Goal: Task Accomplishment & Management: Manage account settings

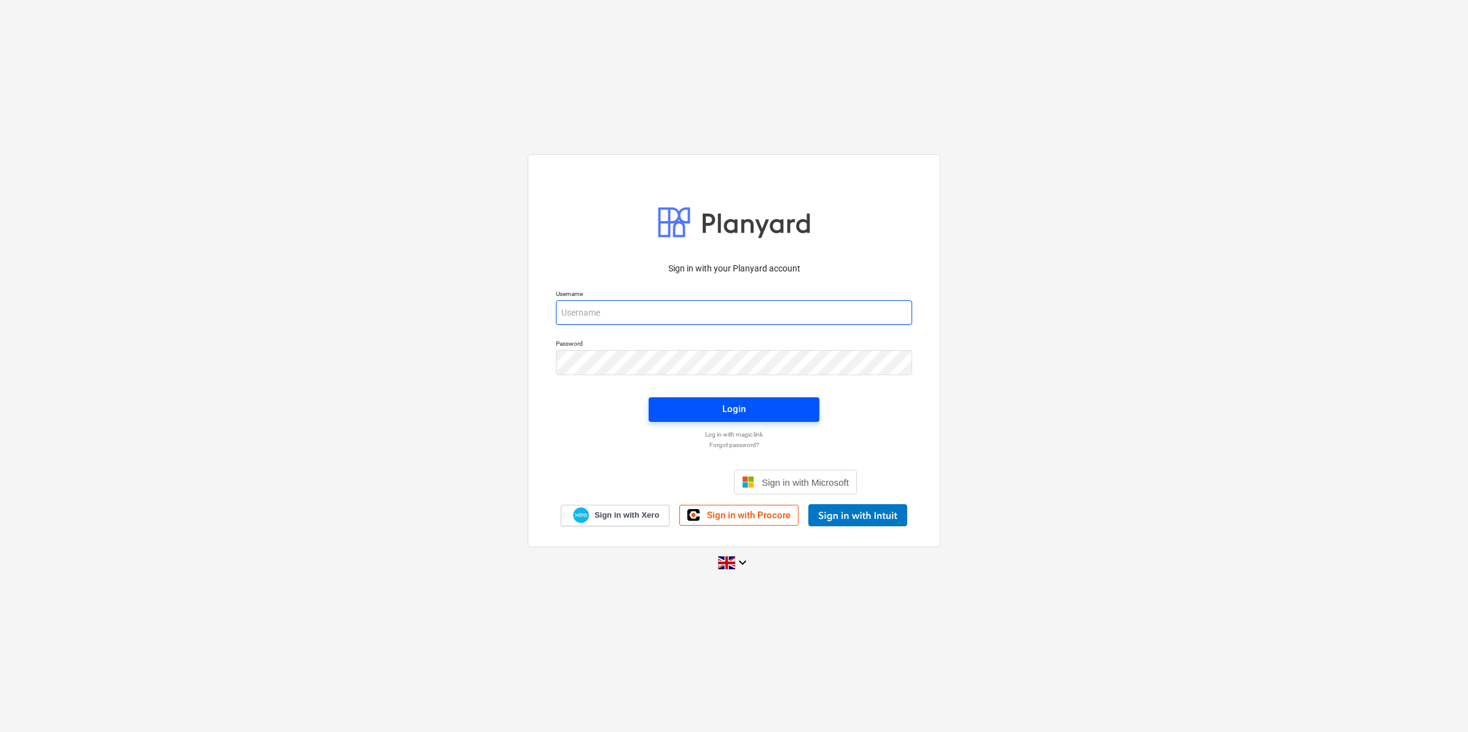
type input "[EMAIL_ADDRESS][DOMAIN_NAME]"
click at [700, 410] on span "Login" at bounding box center [733, 409] width 141 height 16
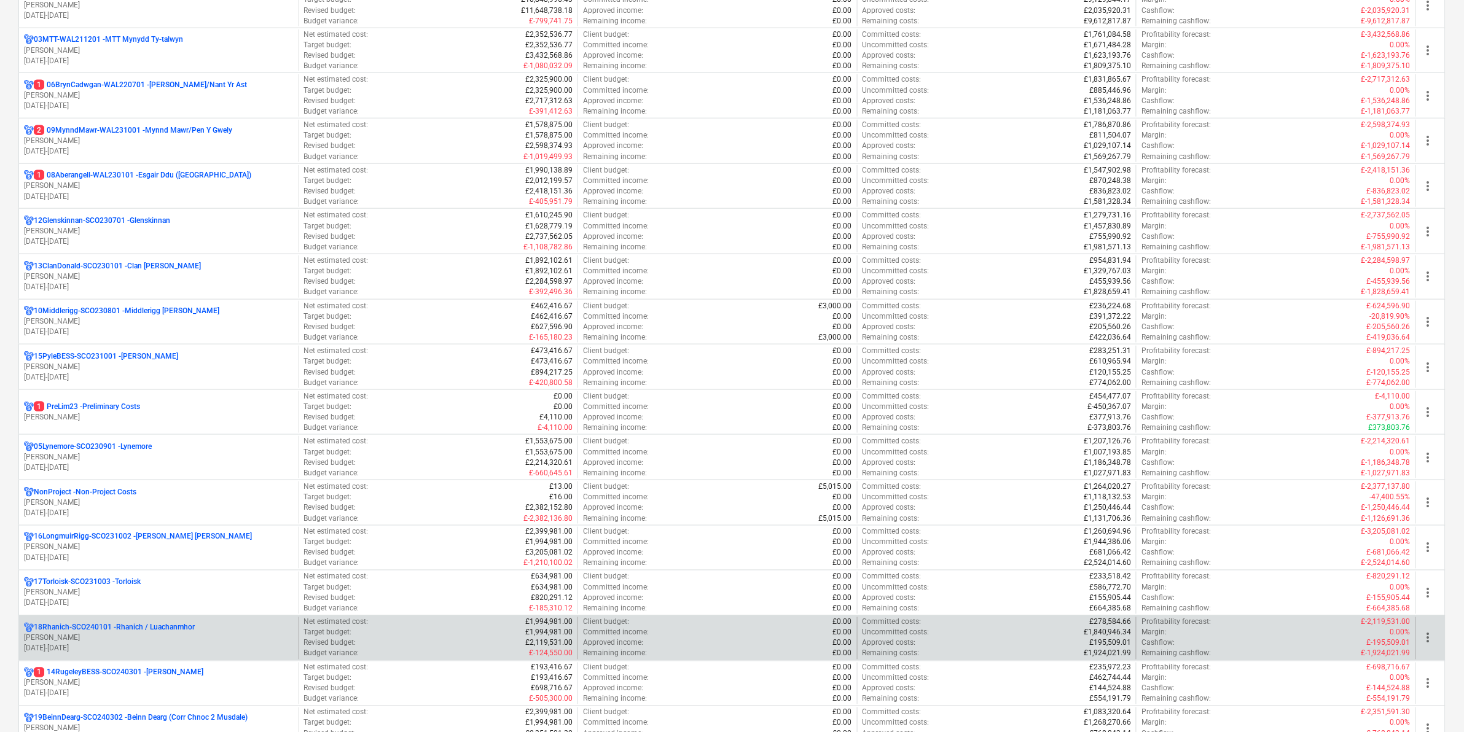
scroll to position [461, 0]
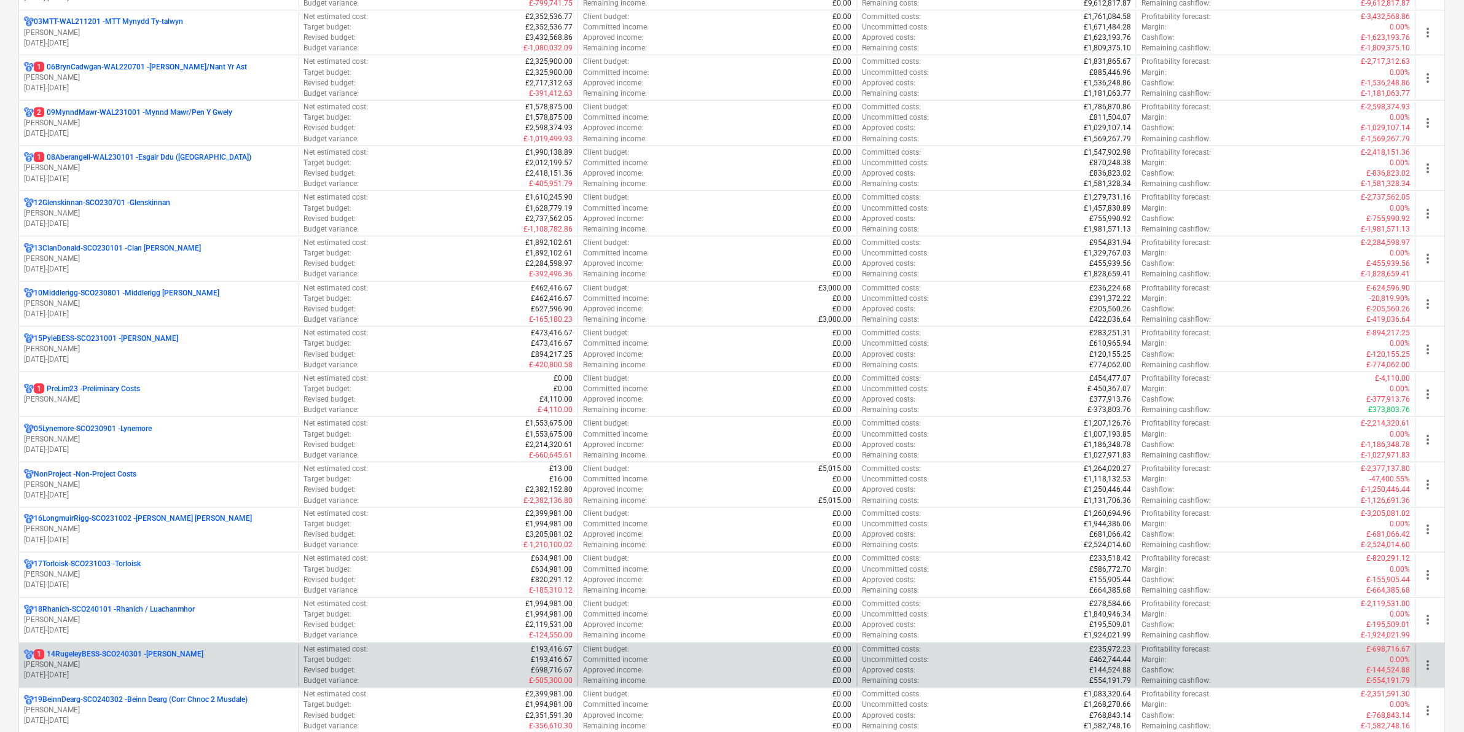
click at [131, 647] on div "1 14RugeleyBESS-SCO240301 - Rugeley [PERSON_NAME] [DATE] - [DATE]" at bounding box center [158, 666] width 279 height 42
click at [135, 656] on p "1 14RugeleyBESS-SCO240301 - Rugeley BESS" at bounding box center [119, 655] width 170 height 10
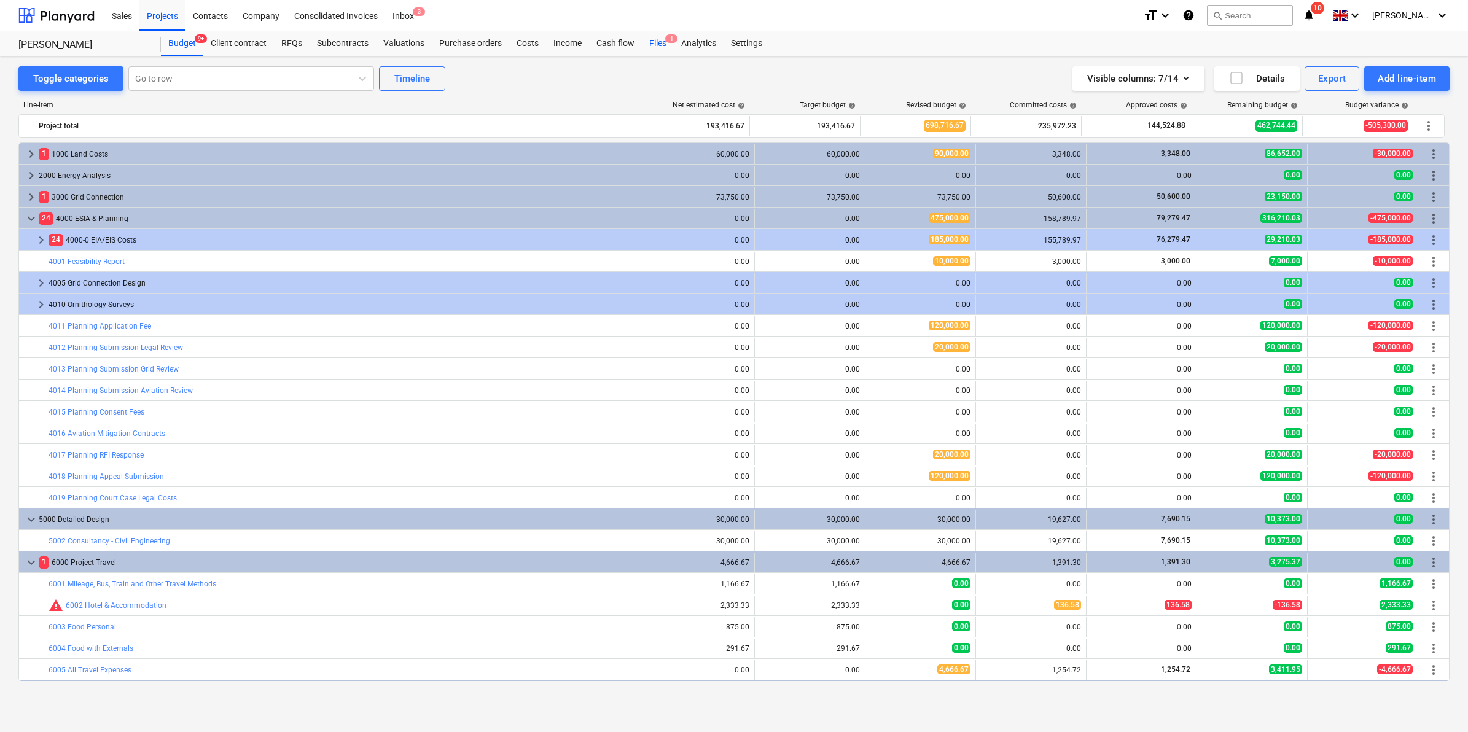
click at [659, 45] on div "Files 1" at bounding box center [658, 43] width 32 height 25
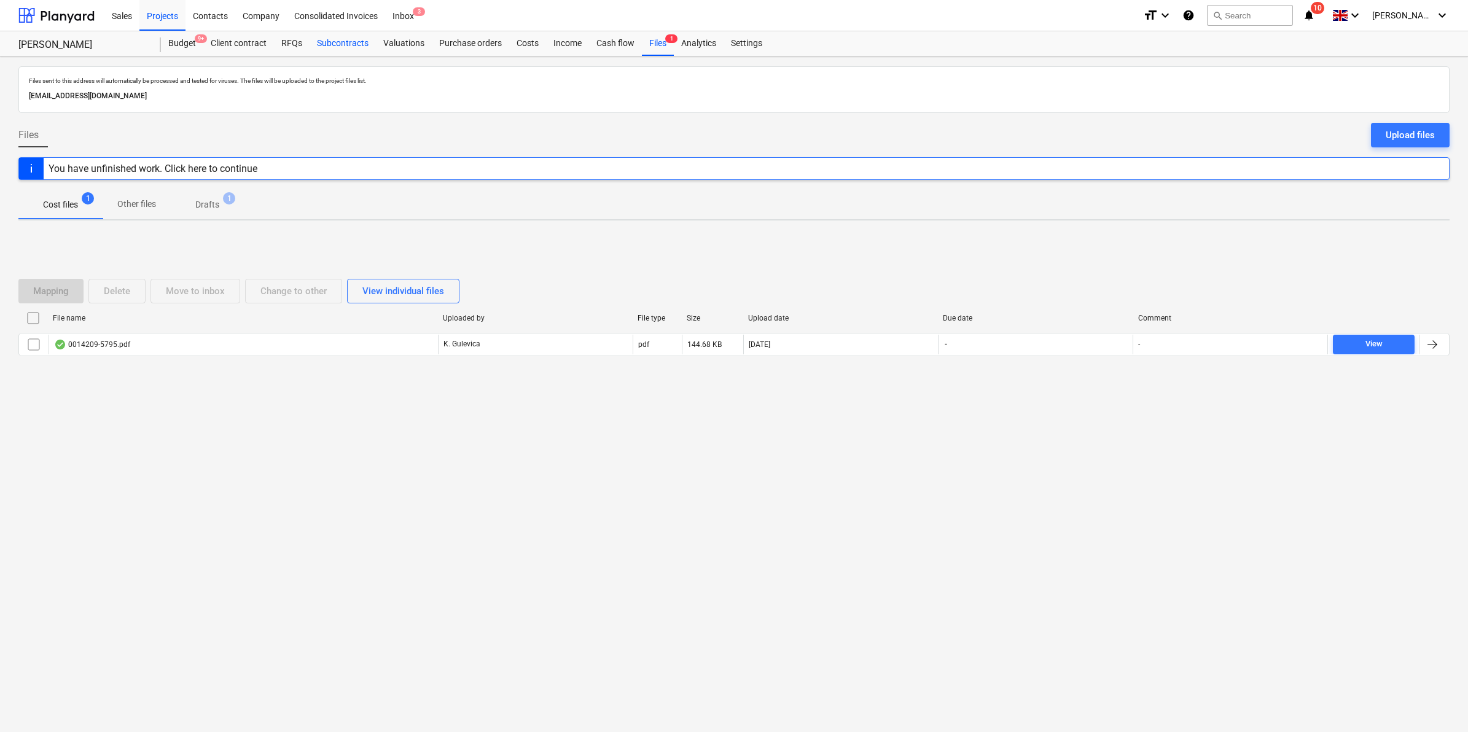
click at [362, 47] on div "Subcontracts" at bounding box center [343, 43] width 66 height 25
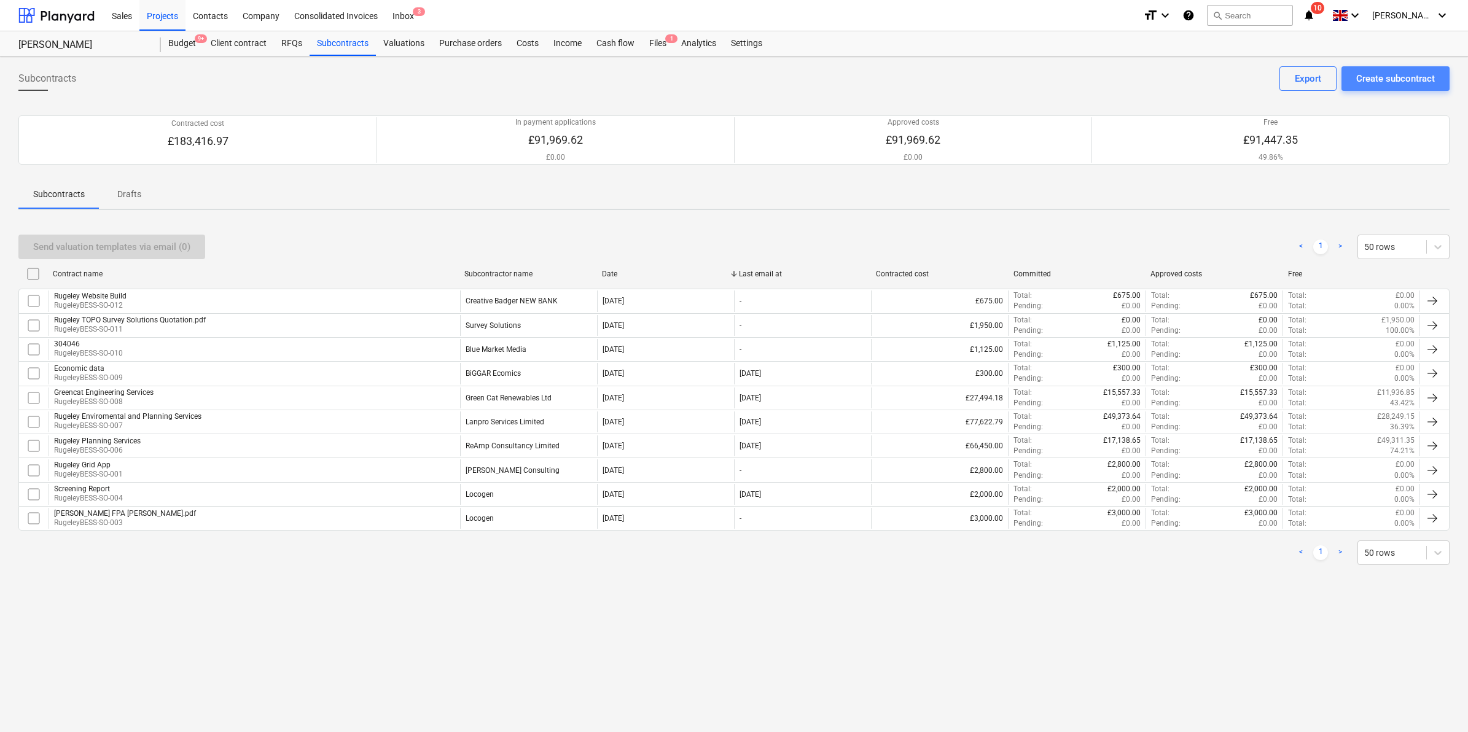
click at [1426, 80] on div "Create subcontract" at bounding box center [1395, 79] width 79 height 16
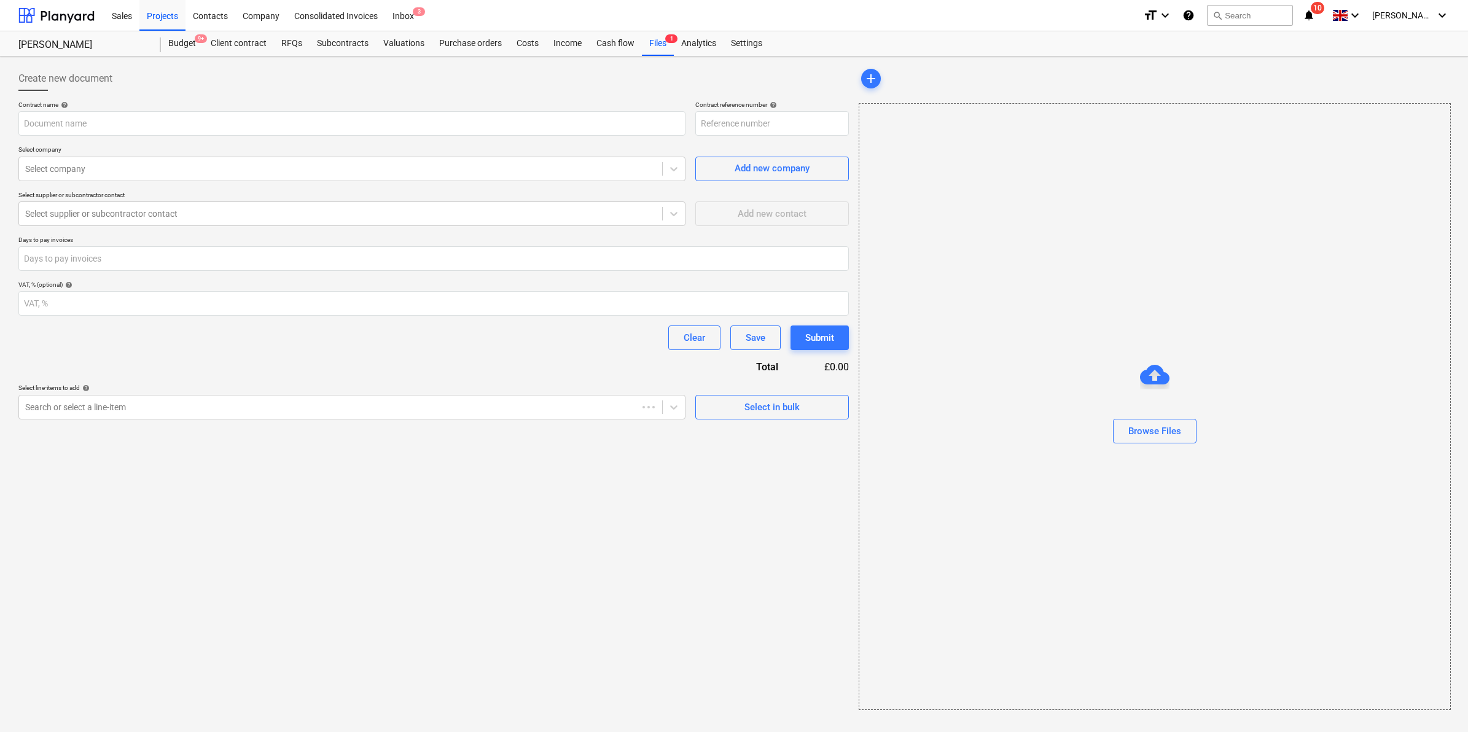
type input "14RugeleyBESS-SCO240301-SO-013"
click at [1157, 433] on div "Browse Files" at bounding box center [1154, 431] width 53 height 16
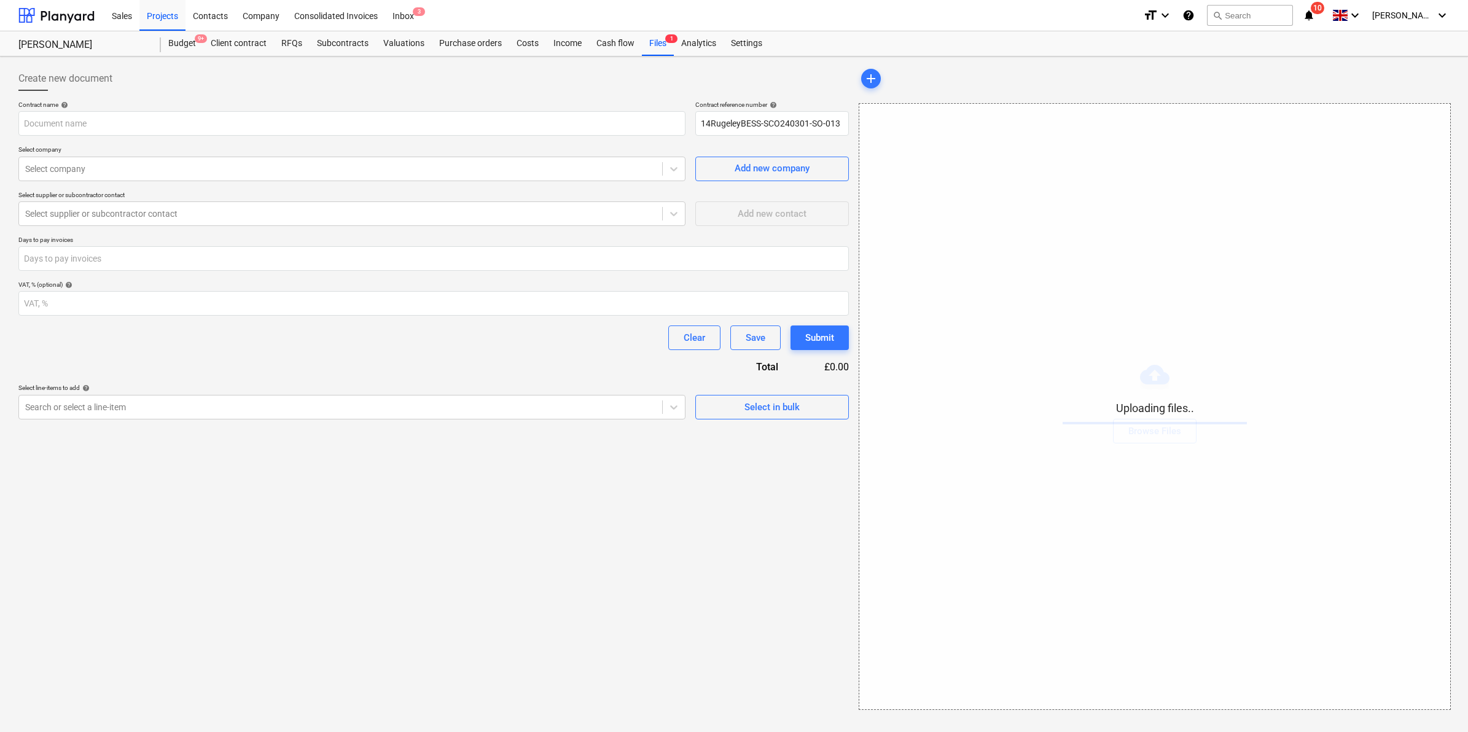
click at [459, 154] on p "Select company" at bounding box center [351, 151] width 667 height 10
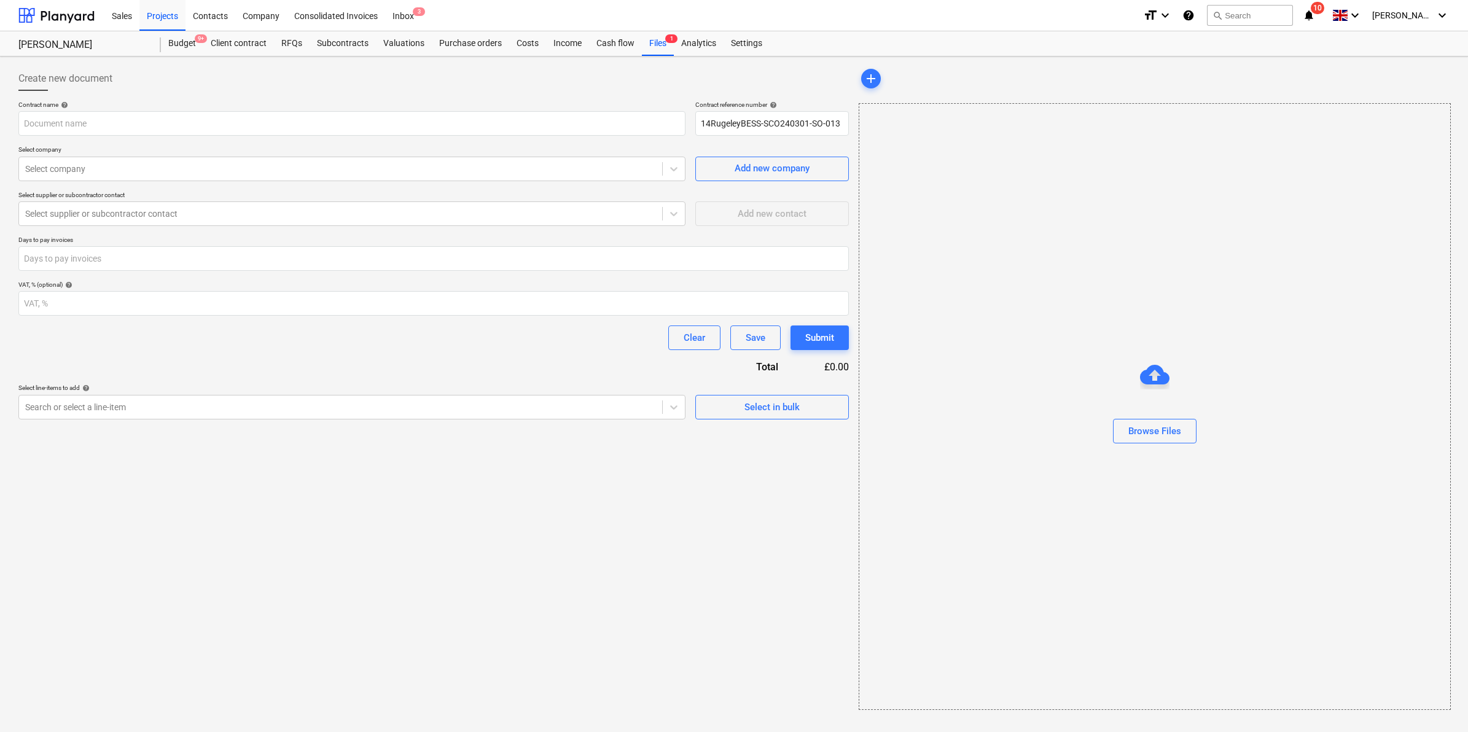
type input "Fw_ Rugeley BESS budget.eml"
click at [191, 173] on div at bounding box center [340, 169] width 631 height 12
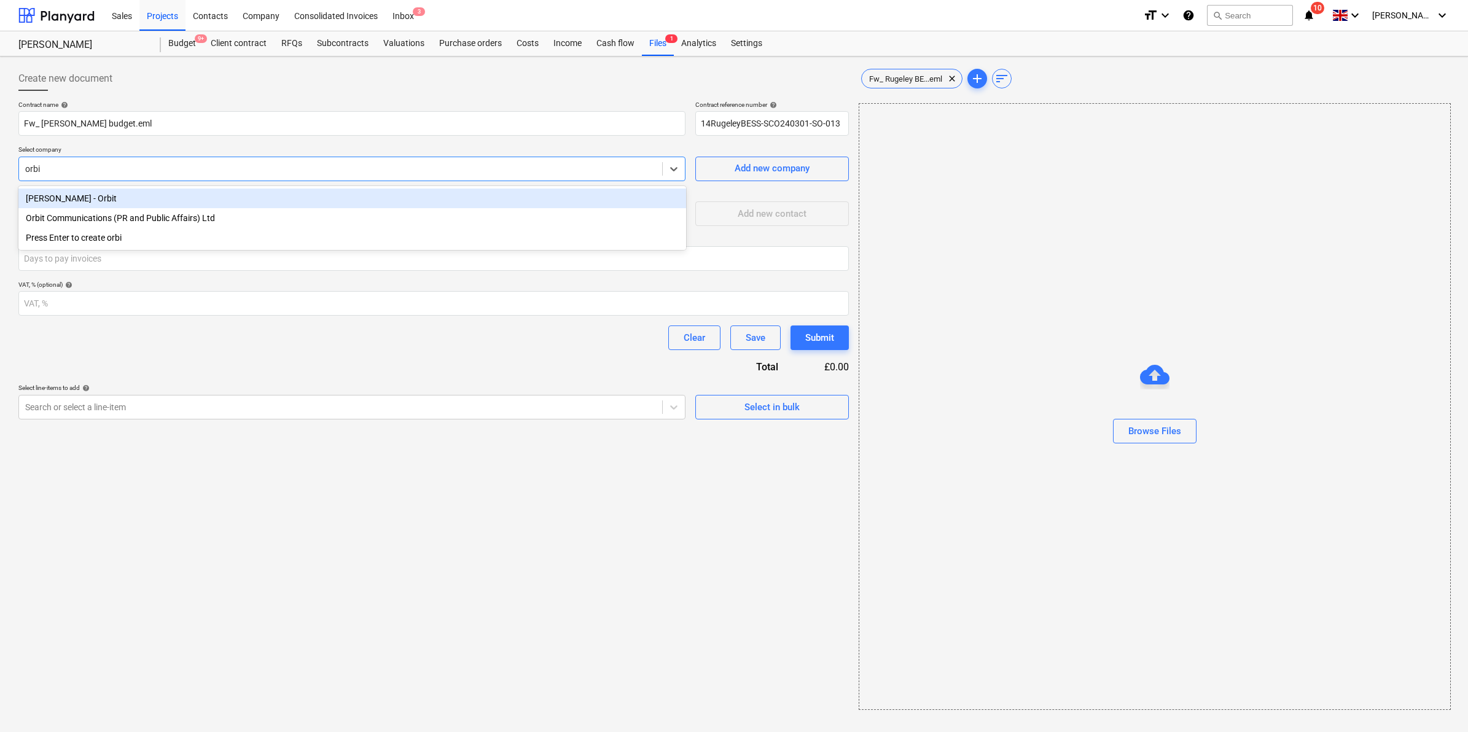
type input "orbit"
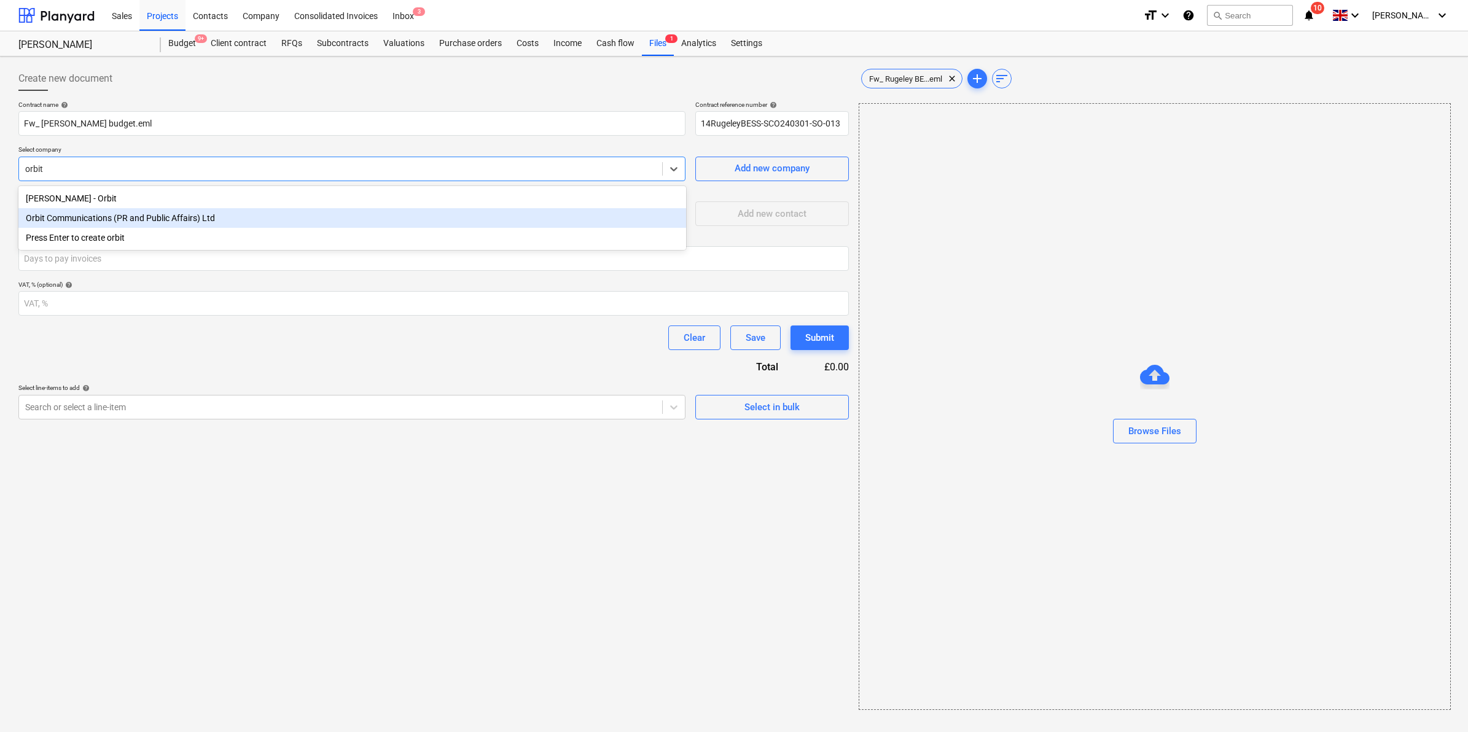
click at [213, 219] on div "Orbit Communications (PR and Public Affairs) Ltd" at bounding box center [352, 218] width 668 height 20
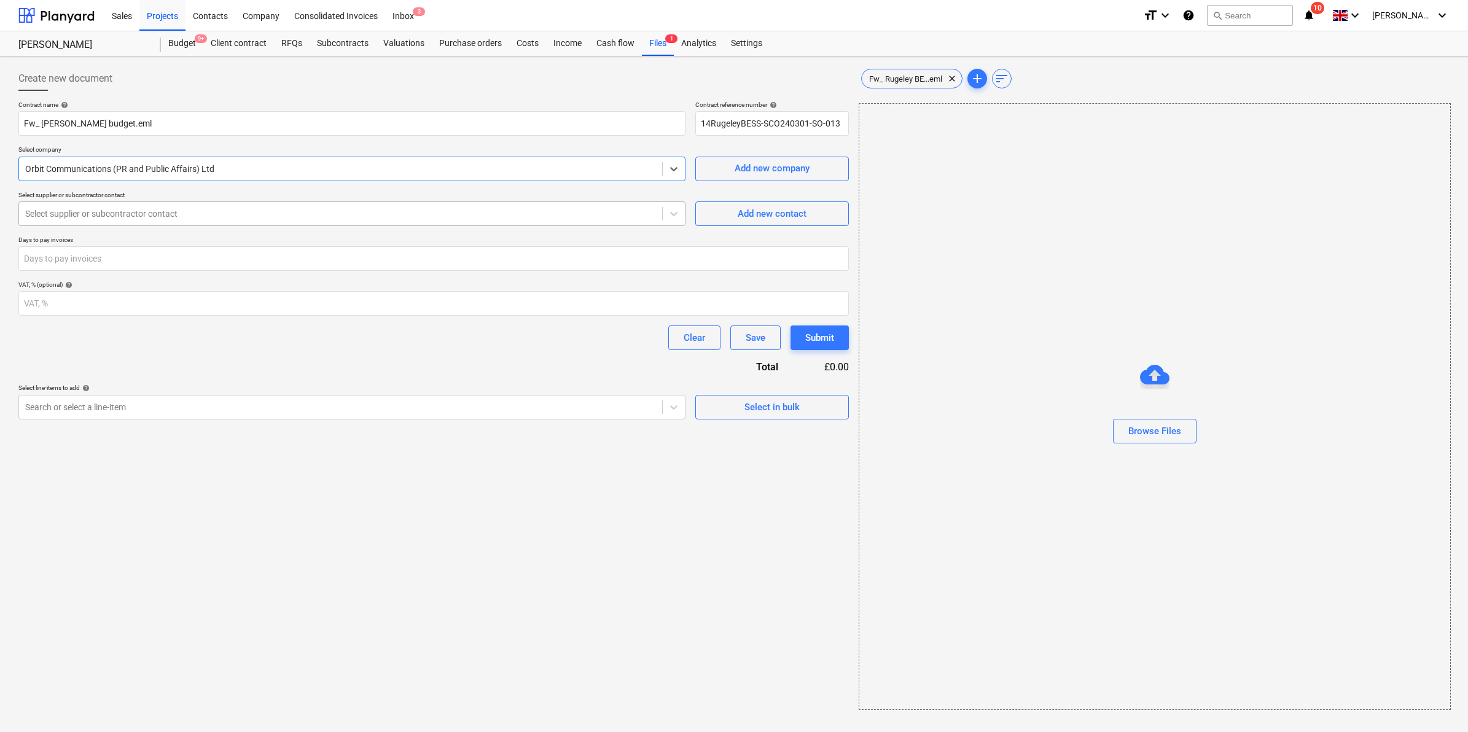
click at [213, 218] on div at bounding box center [340, 214] width 631 height 12
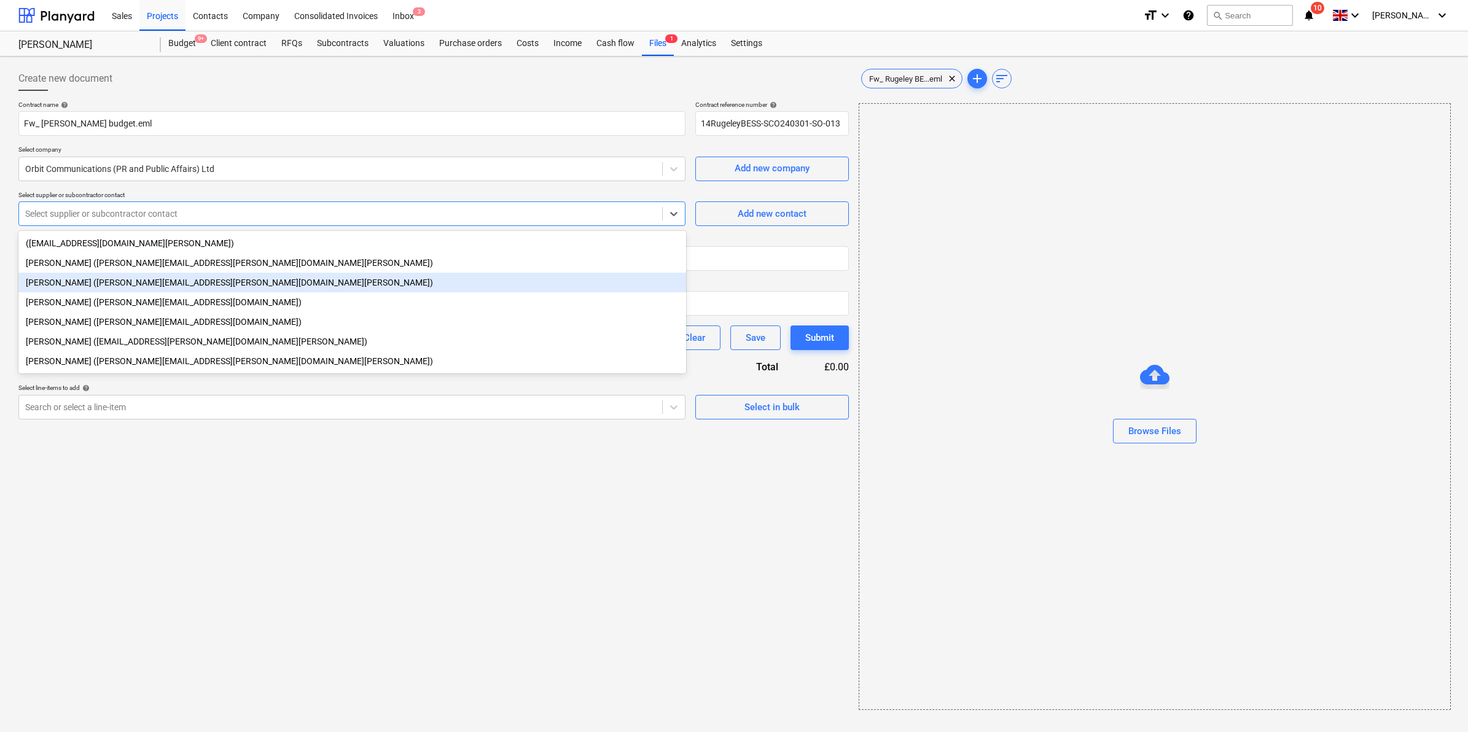
click at [150, 287] on div "Alex Orr (alex.orr@orbit.scot)" at bounding box center [352, 283] width 668 height 20
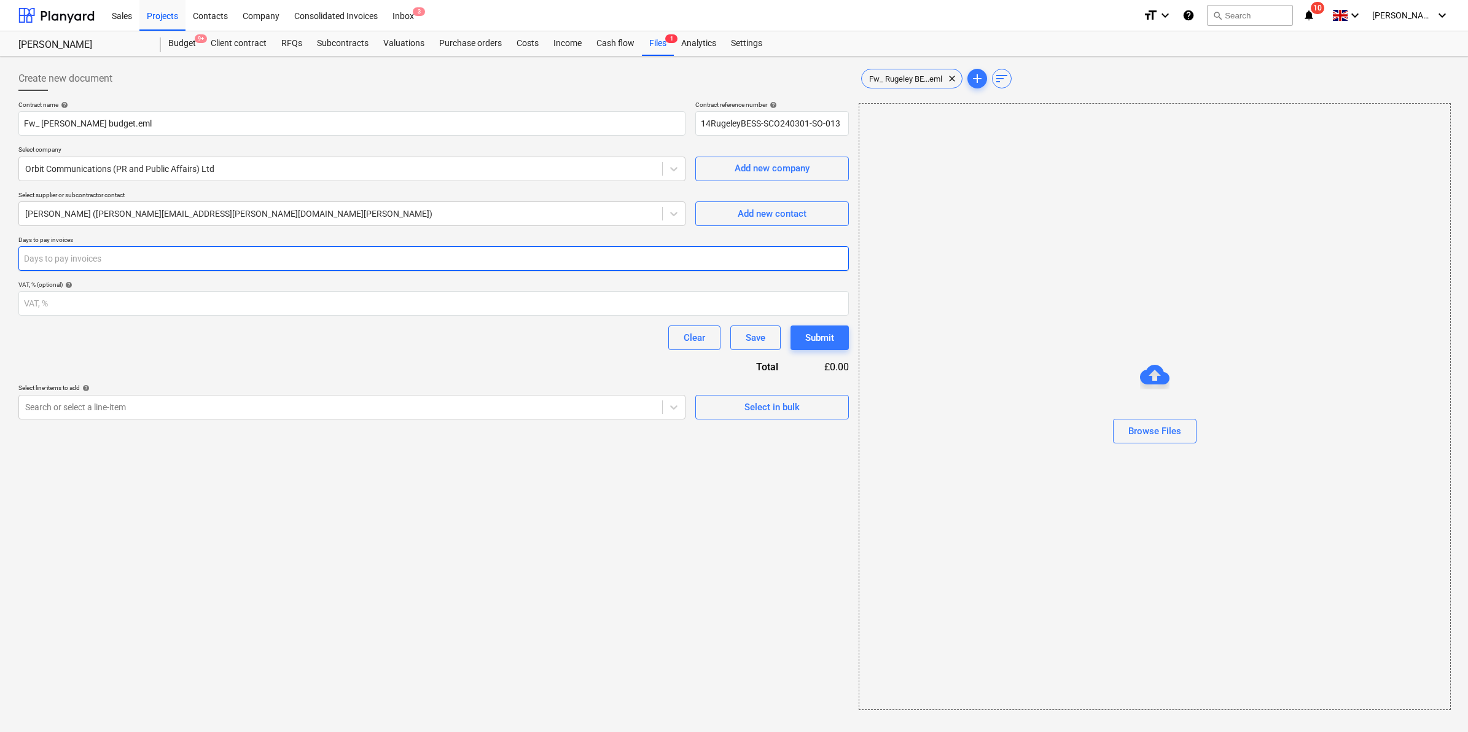
click at [151, 256] on input "number" at bounding box center [433, 258] width 831 height 25
click at [901, 84] on span "Fw_ Rugeley BE...eml" at bounding box center [906, 78] width 88 height 9
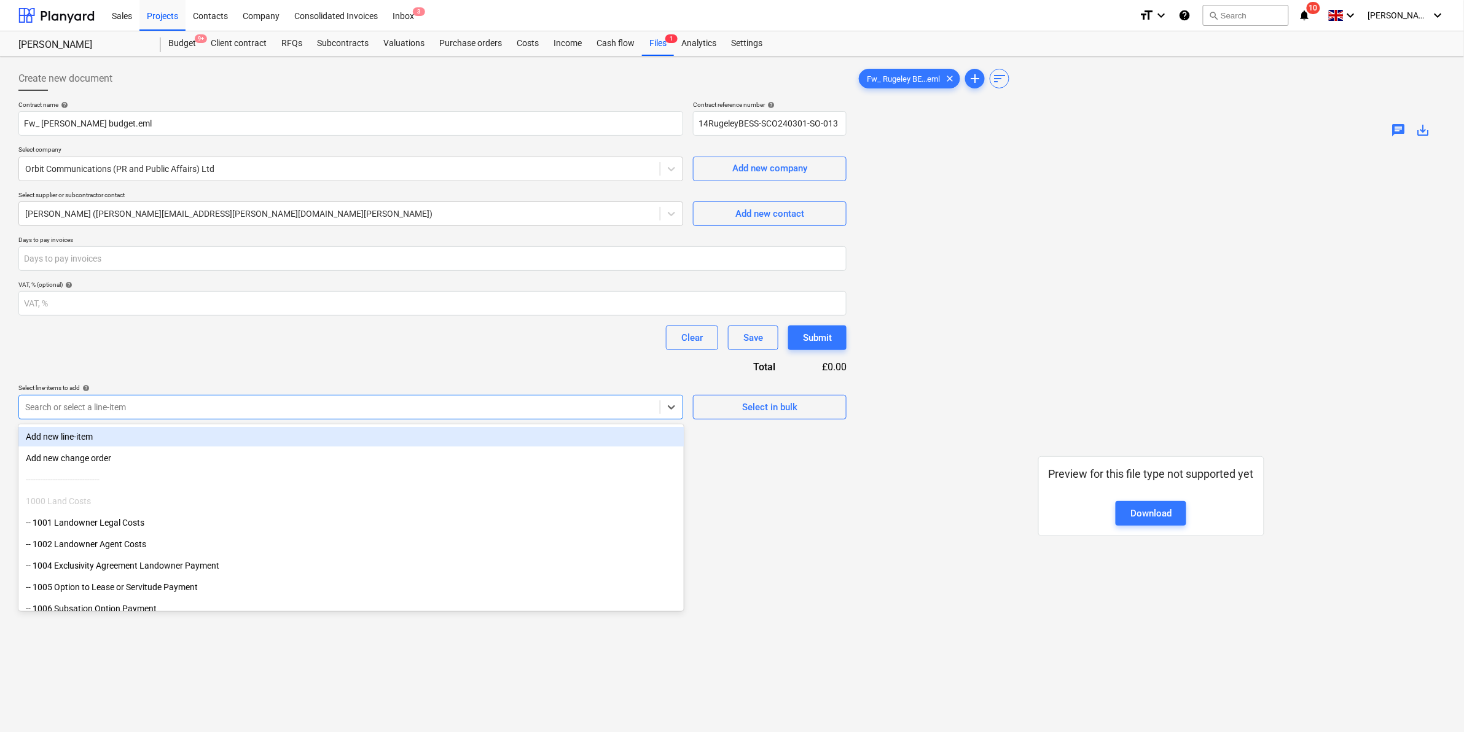
click at [189, 406] on div at bounding box center [339, 407] width 628 height 12
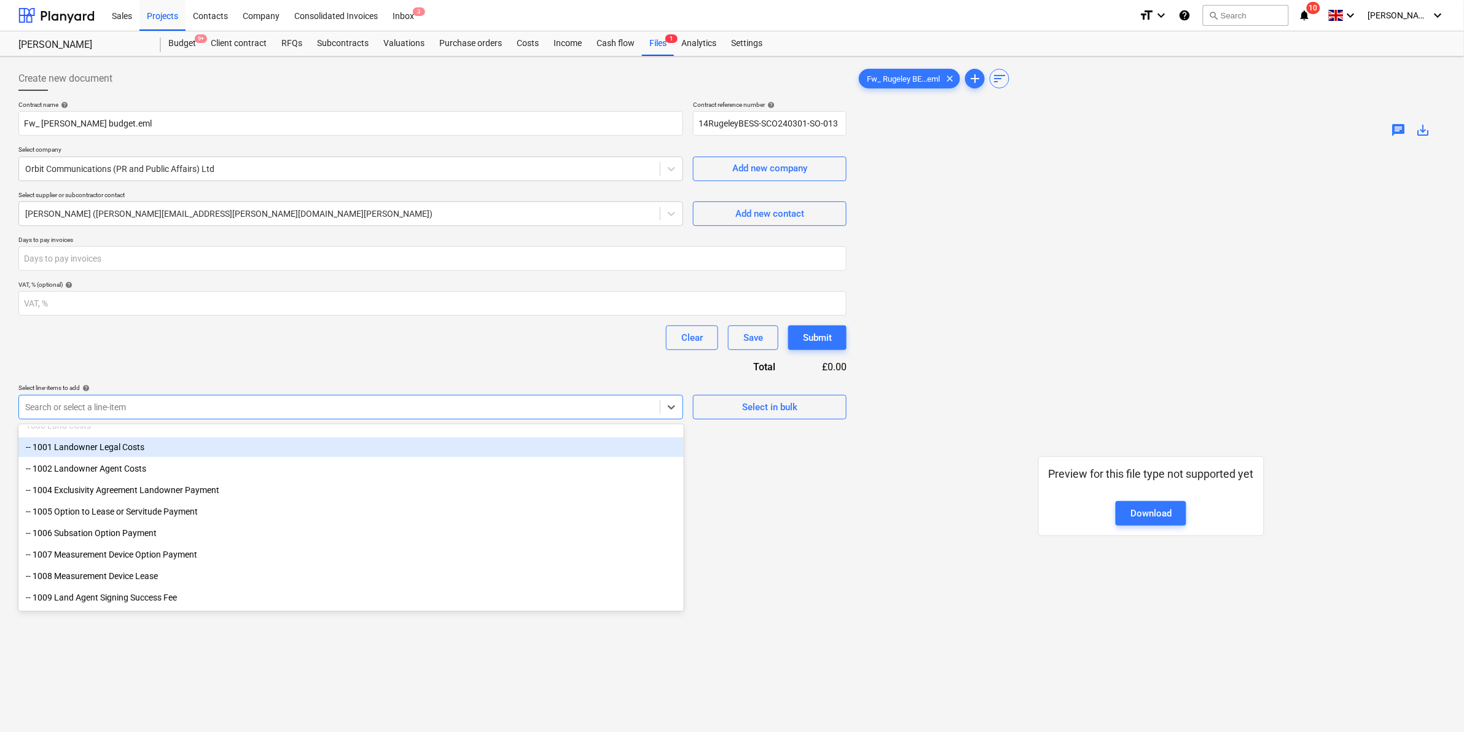
scroll to position [77, 0]
type input "pr"
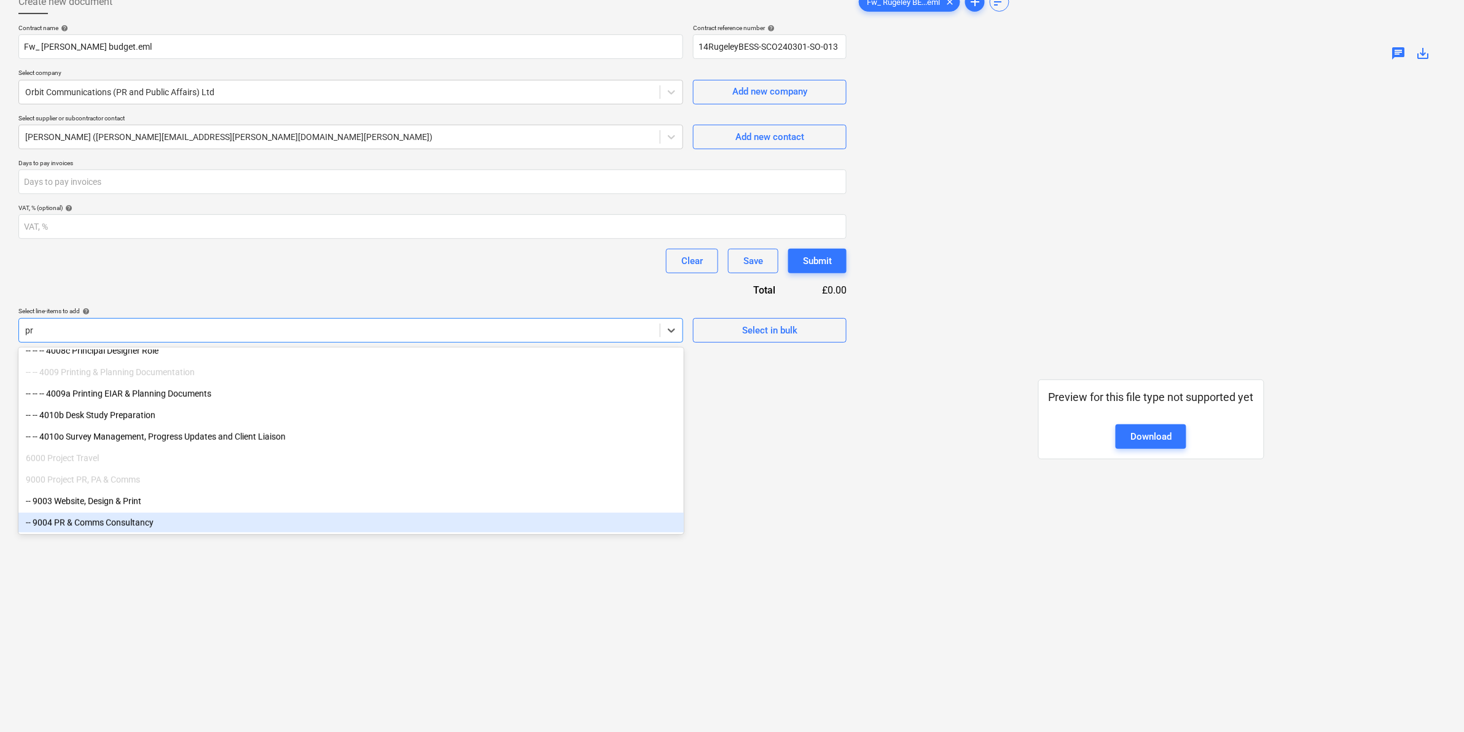
click at [123, 526] on div "-- 9004 PR & Comms Consultancy" at bounding box center [350, 523] width 665 height 20
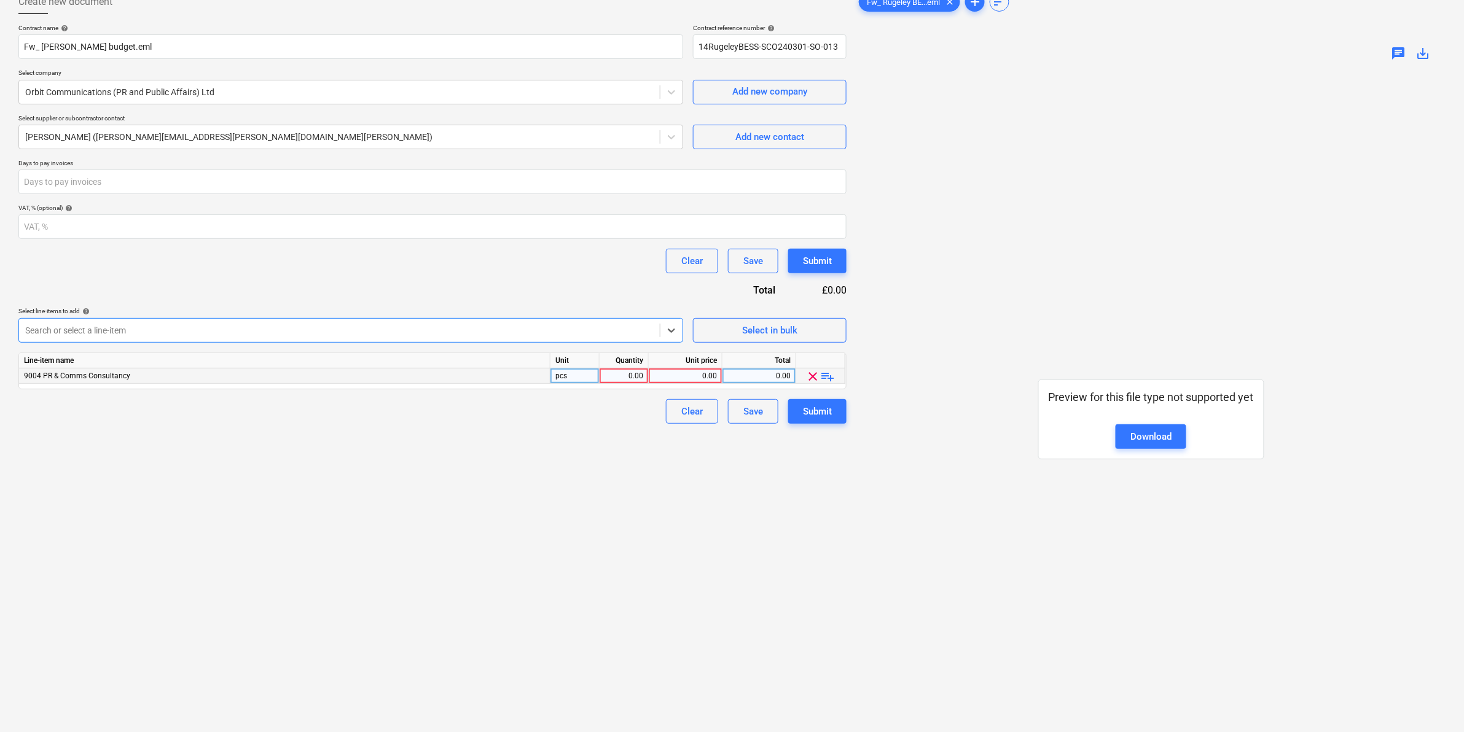
click at [606, 376] on div "0.00" at bounding box center [623, 376] width 39 height 15
type input "2"
type input "1"
click at [687, 375] on div "0.00" at bounding box center [685, 376] width 63 height 15
type input "1875"
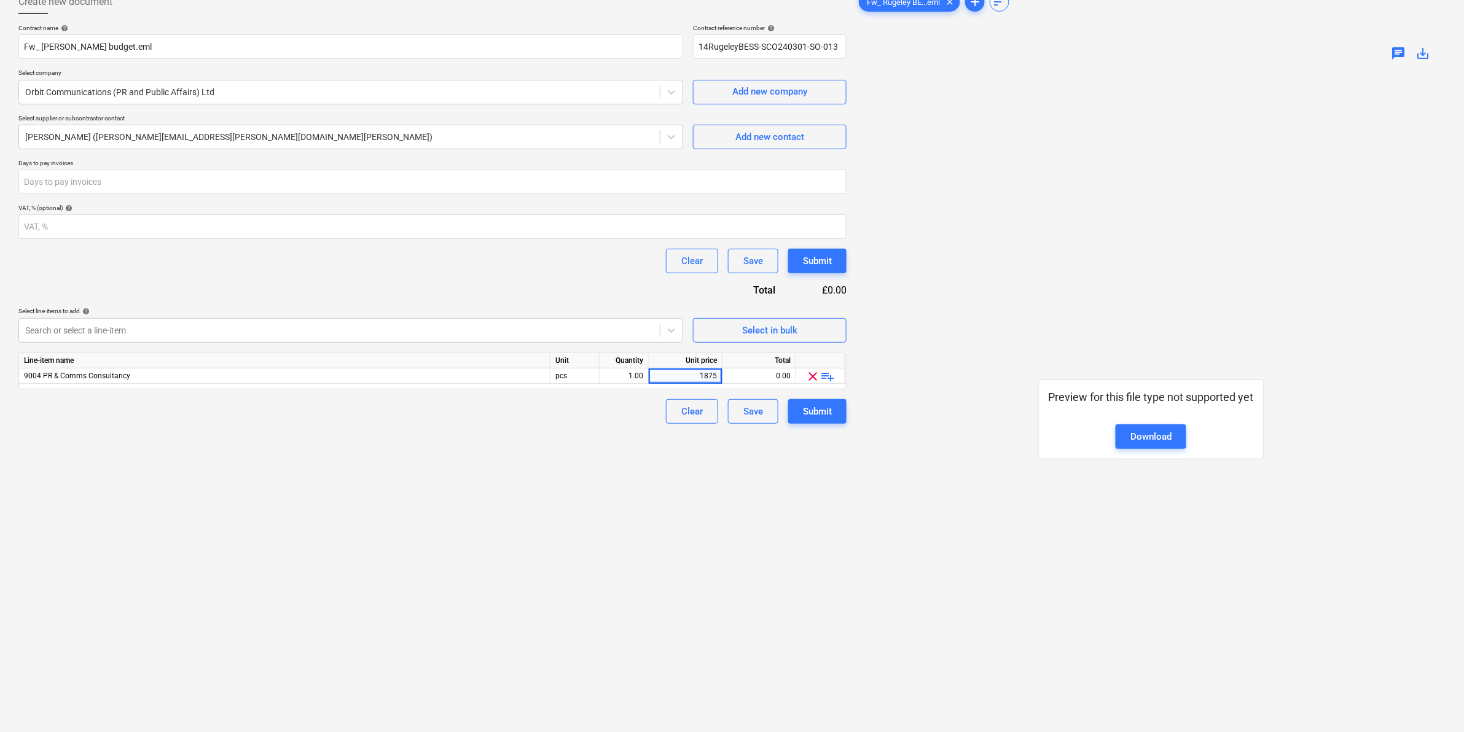
click at [498, 458] on div "Create new document Contract name help Fw_ Rugeley BESS budget.eml Contract ref…" at bounding box center [433, 379] width 838 height 789
click at [815, 419] on div "Submit" at bounding box center [817, 412] width 29 height 16
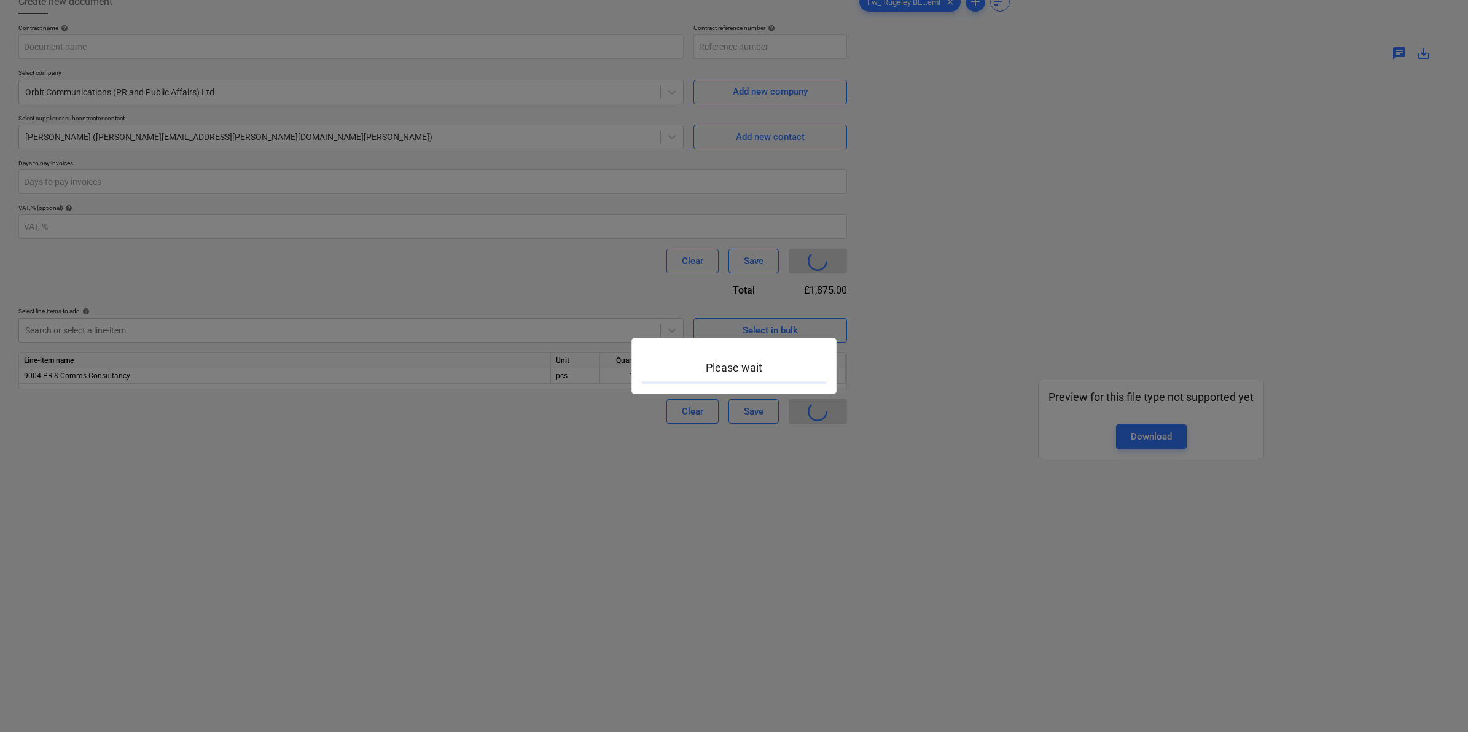
type input "14RugeleyBESS-SCO240301-SO-013"
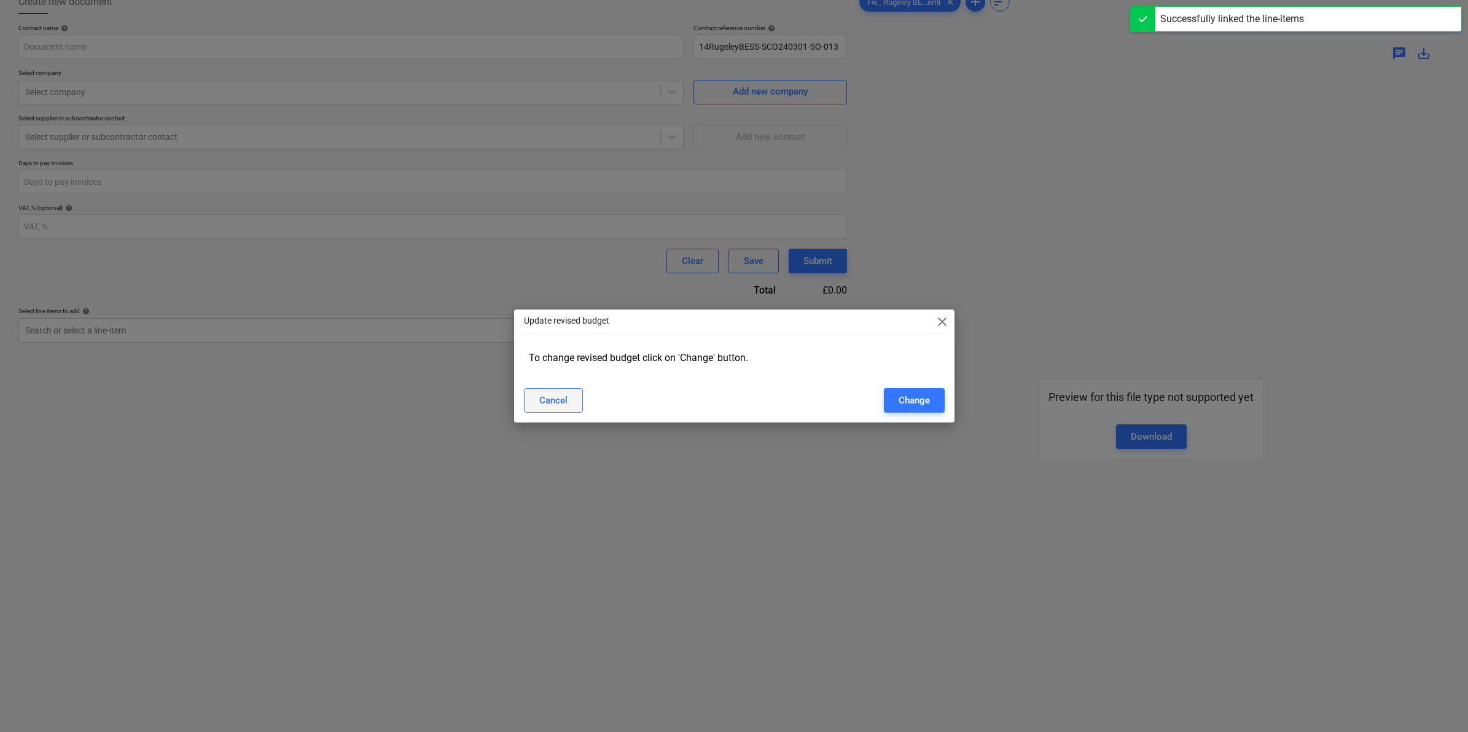
click at [573, 401] on button "Cancel" at bounding box center [553, 400] width 59 height 25
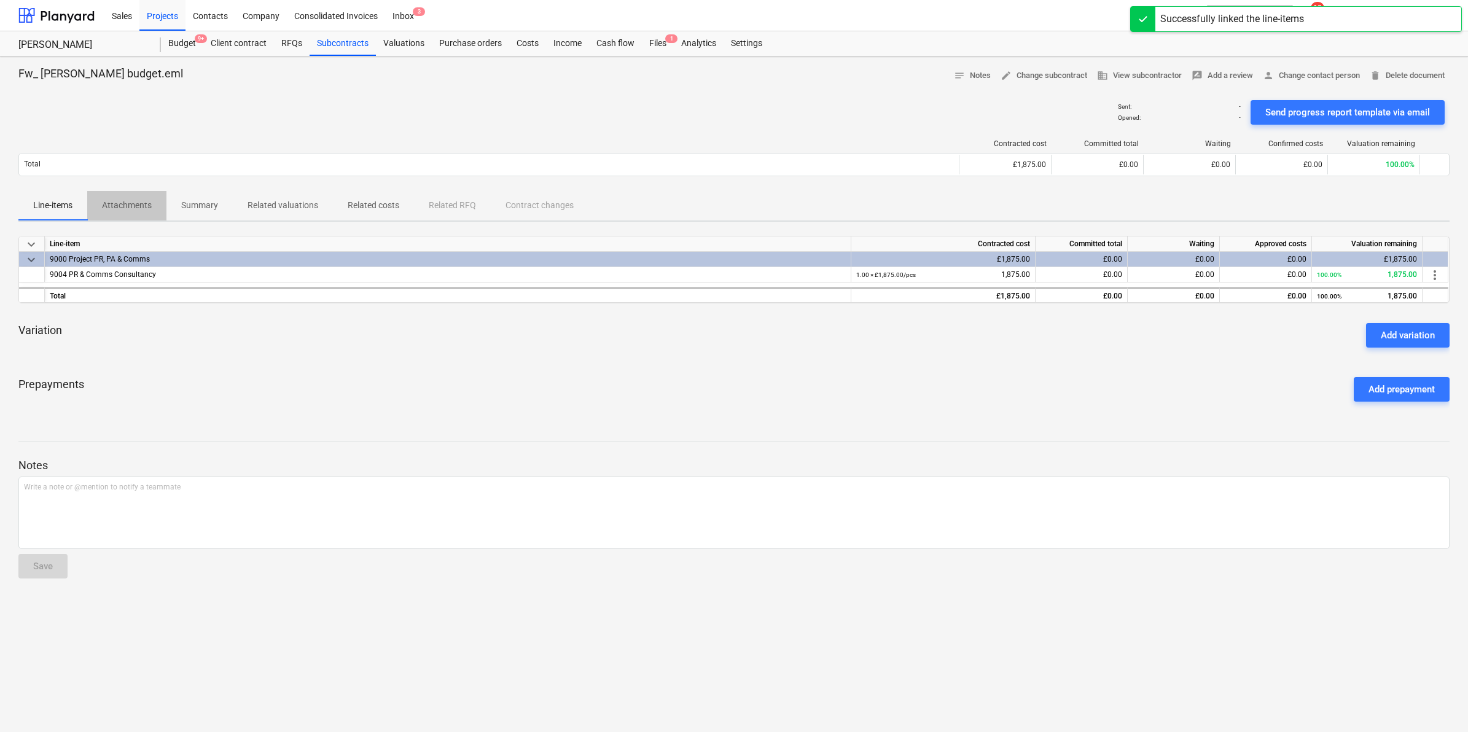
click at [140, 207] on p "Attachments" at bounding box center [127, 205] width 50 height 13
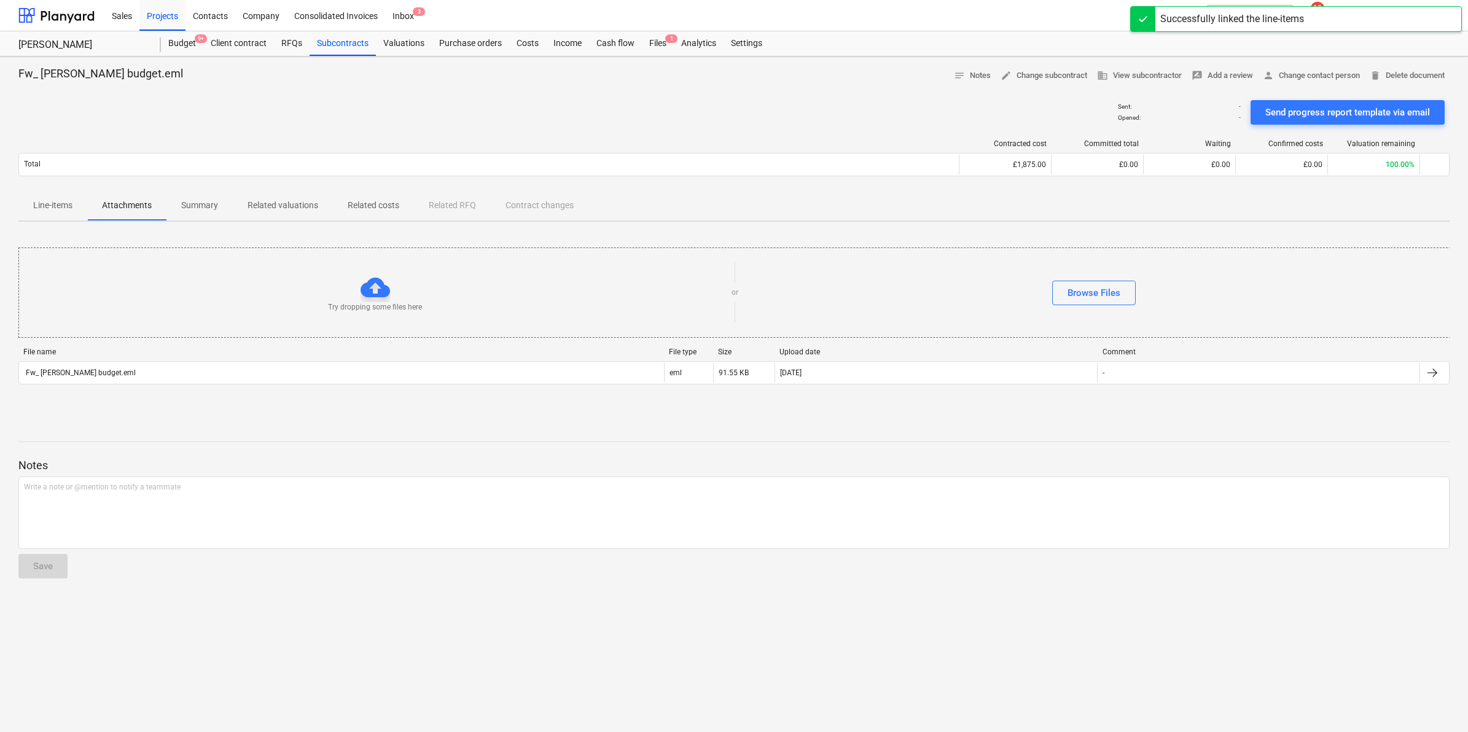
click at [193, 203] on p "Summary" at bounding box center [199, 205] width 37 height 13
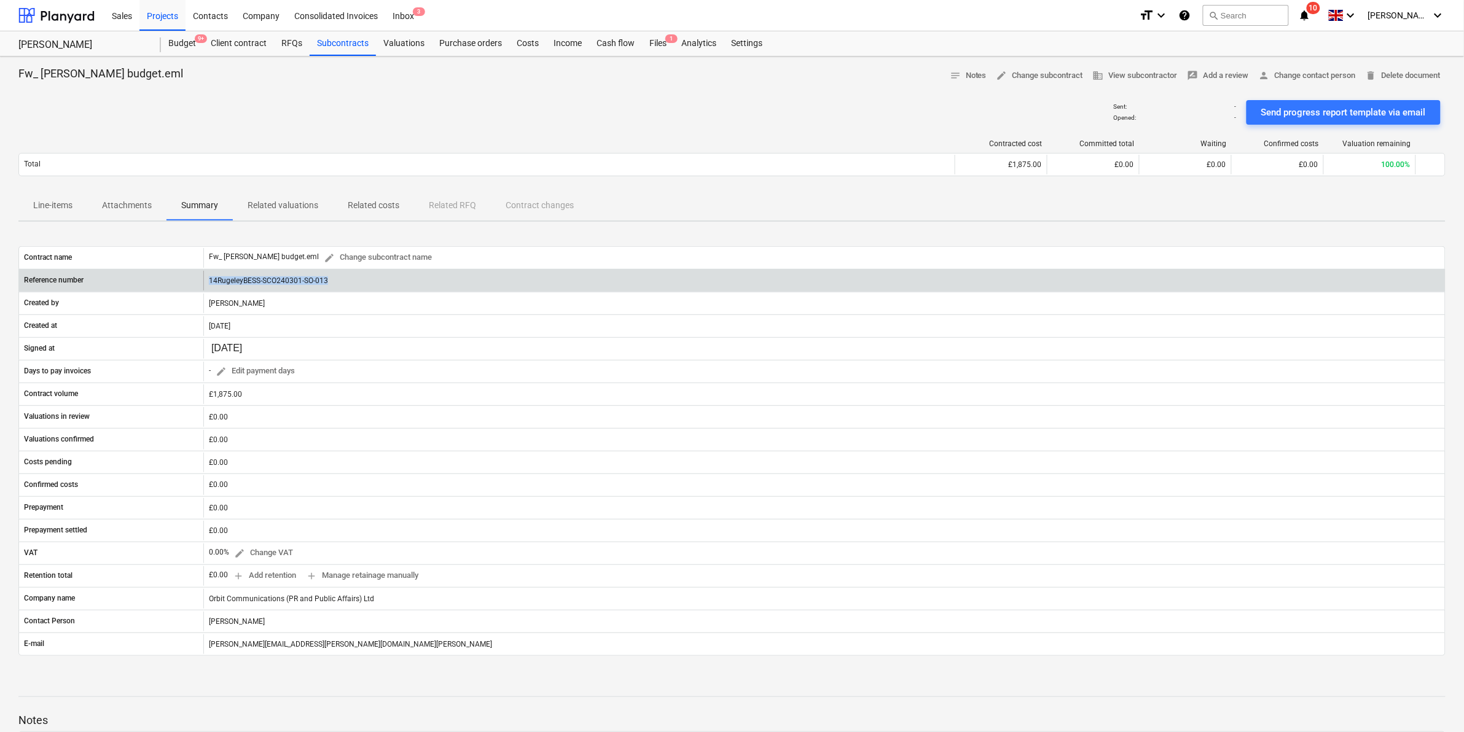
drag, startPoint x: 364, startPoint y: 277, endPoint x: 200, endPoint y: 279, distance: 164.6
click at [200, 279] on div "Reference number 14RugeleyBESS-SCO240301-SO-013" at bounding box center [732, 281] width 1426 height 20
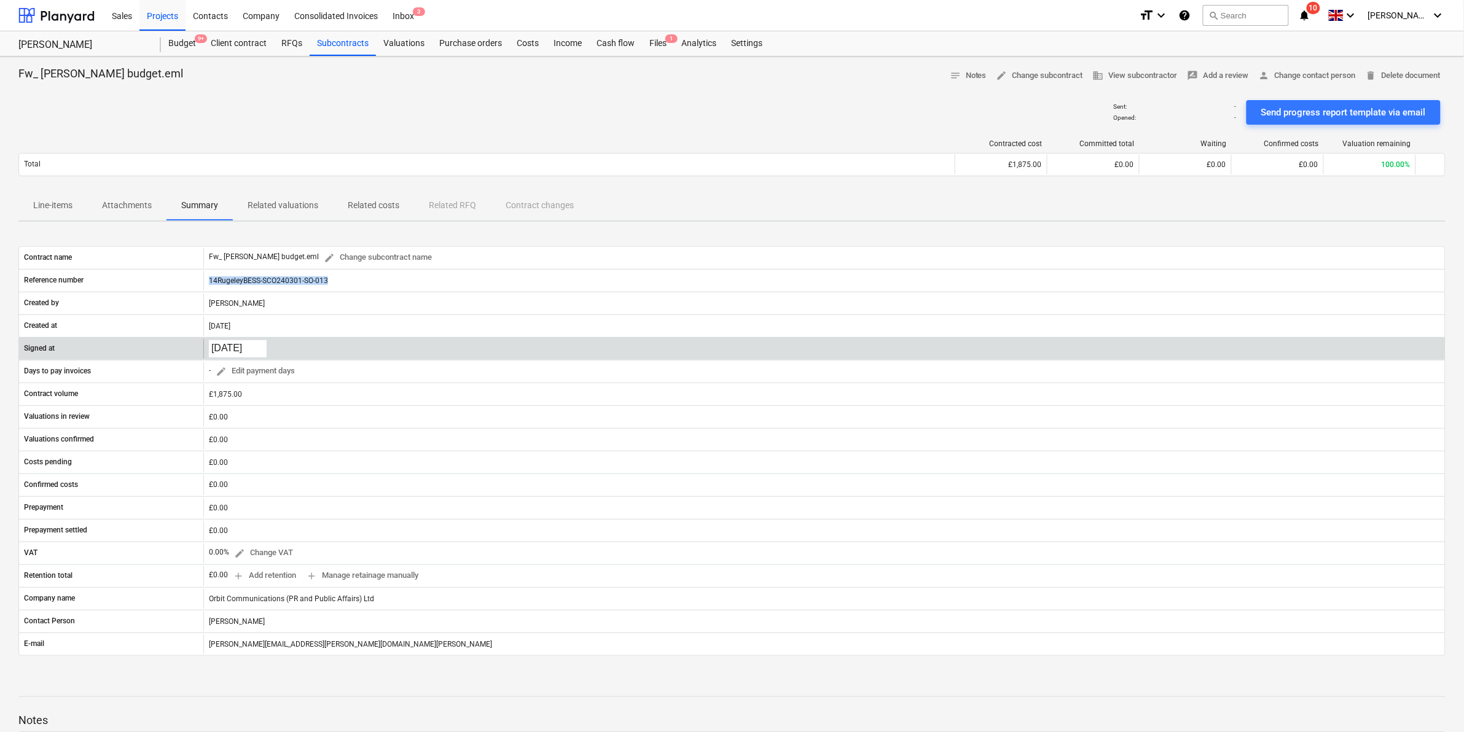
copy div "14RugeleyBESS-SCO240301-SO-013"
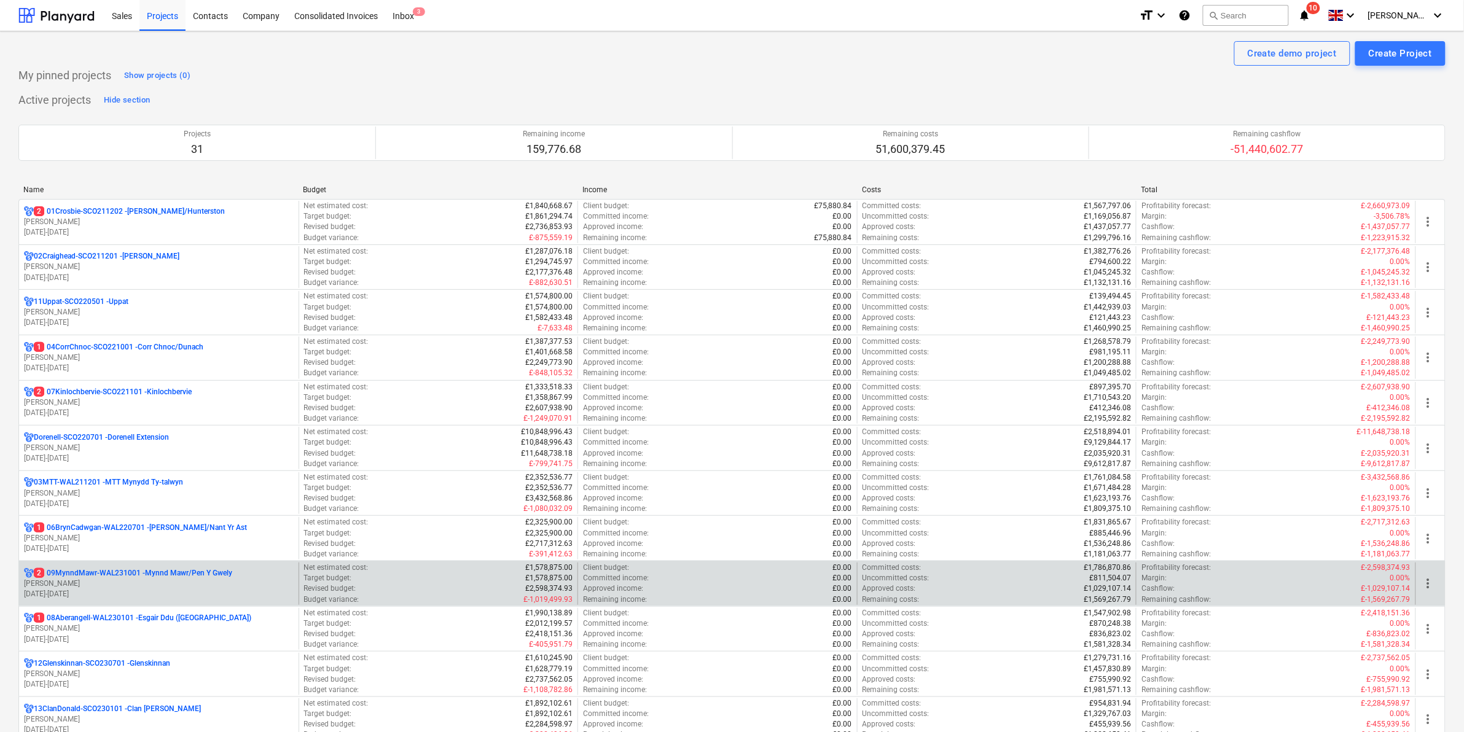
click at [136, 574] on p "2 09MynndMawr-WAL231001 - Mynnd Mawr/Pen Y Gwely" at bounding box center [133, 573] width 198 height 10
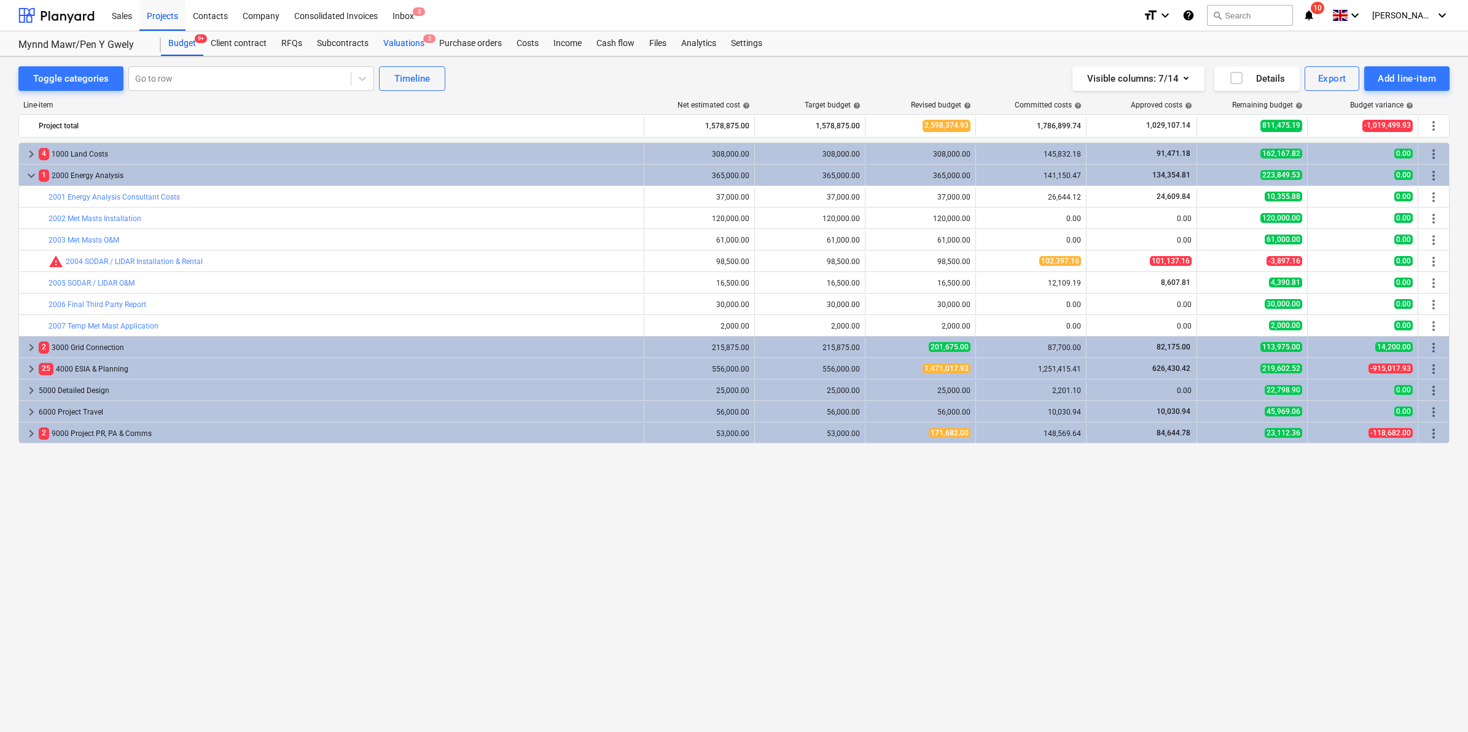
click at [413, 34] on div "Valuations 2" at bounding box center [404, 43] width 56 height 25
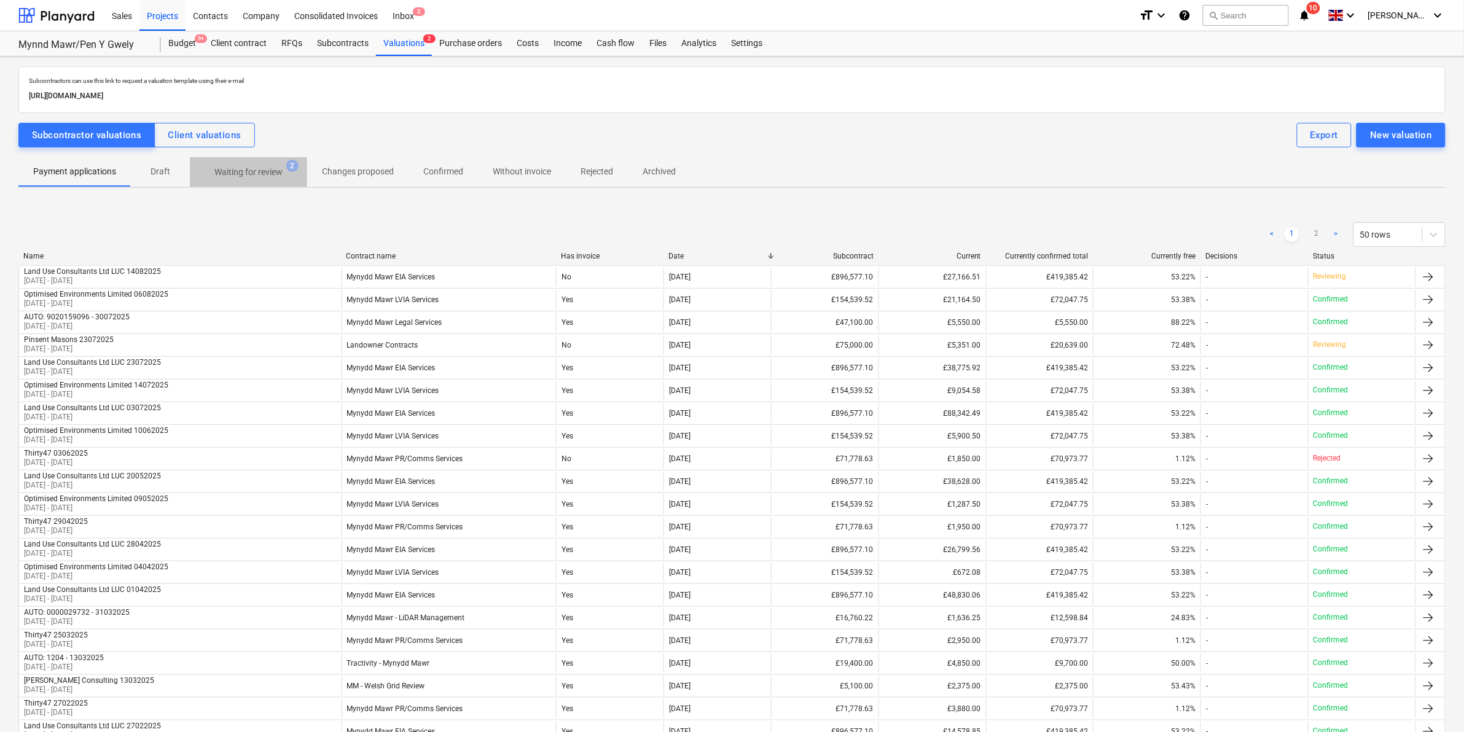
click at [259, 169] on p "Waiting for review" at bounding box center [248, 172] width 68 height 13
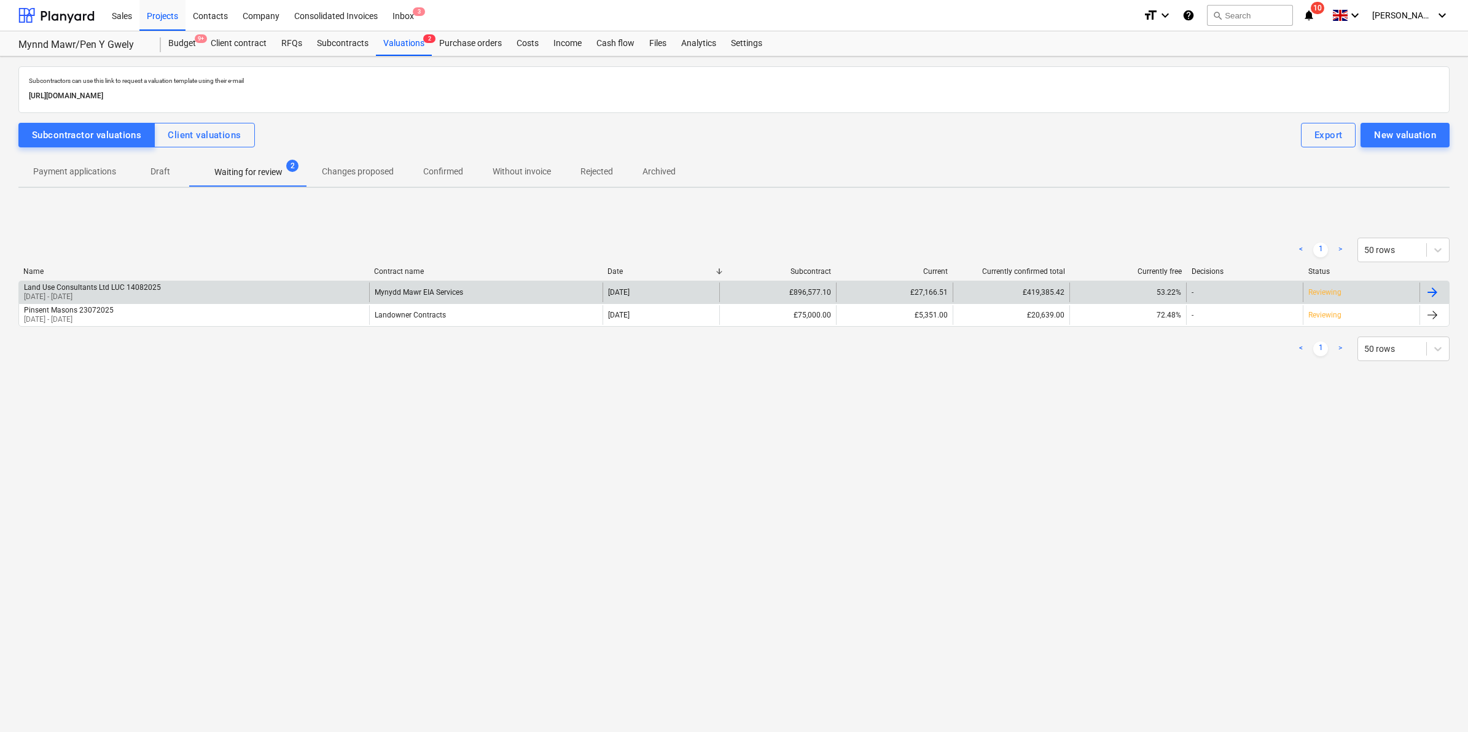
click at [1100, 287] on div "53.22%" at bounding box center [1127, 293] width 117 height 20
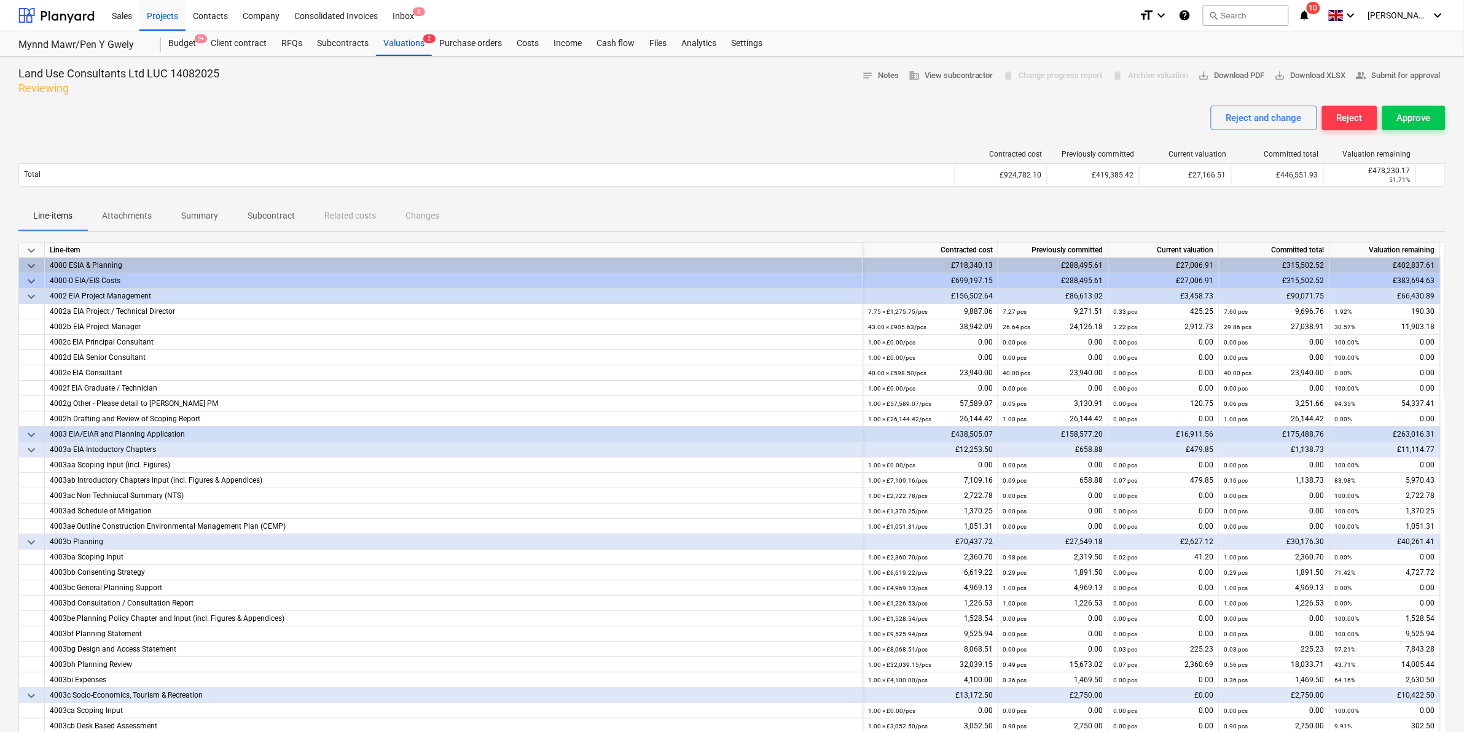
drag, startPoint x: 238, startPoint y: 143, endPoint x: 222, endPoint y: 143, distance: 16.0
click at [225, 143] on div "Contracted cost Previously committed Current valuation Committed total Valuatio…" at bounding box center [731, 170] width 1427 height 61
drag, startPoint x: 1350, startPoint y: 324, endPoint x: 1333, endPoint y: 324, distance: 16.6
click at [1333, 324] on div "30.57% 11,903.18" at bounding box center [1385, 326] width 111 height 15
click at [922, 318] on div "7.75 × £1,275.75 / pcs" at bounding box center [898, 311] width 60 height 15
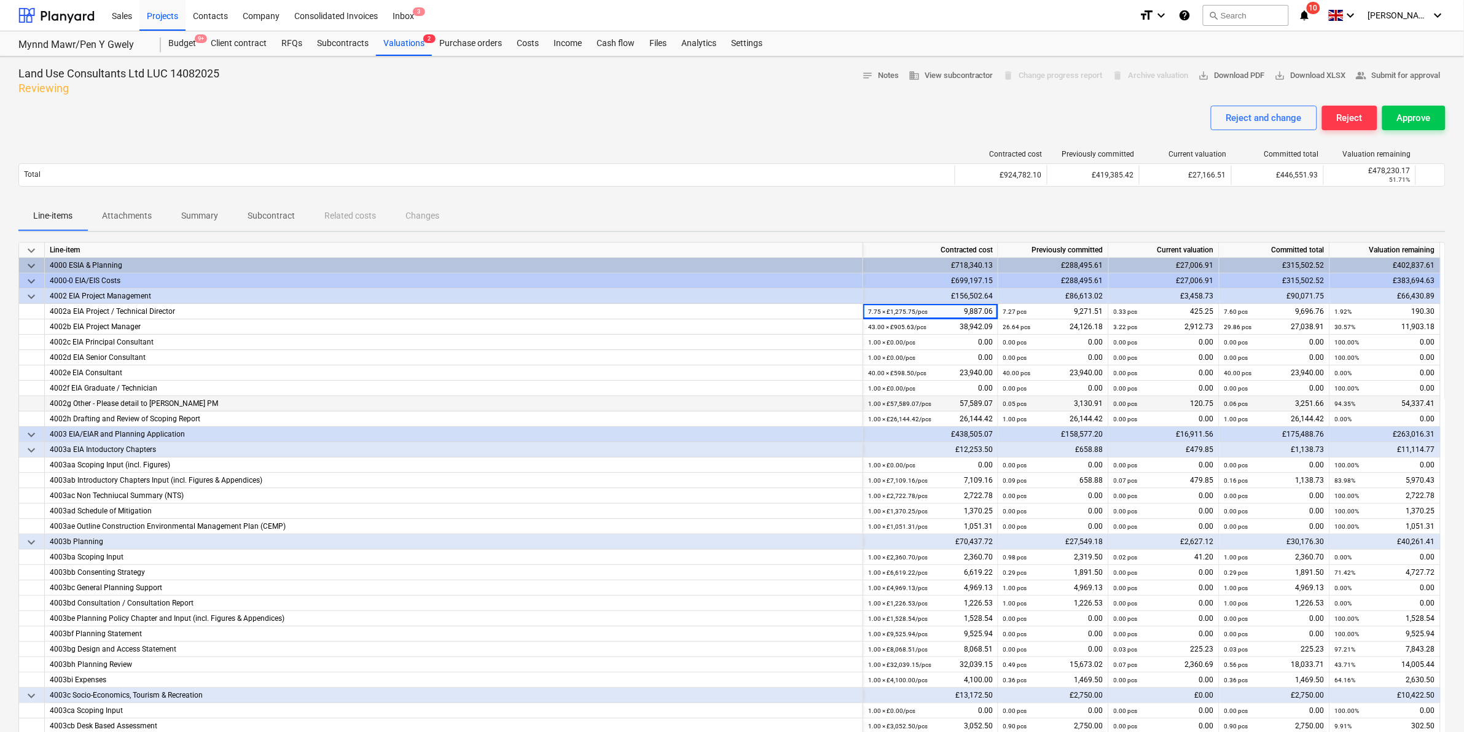
drag, startPoint x: 1345, startPoint y: 401, endPoint x: 1353, endPoint y: 404, distance: 8.4
click at [1353, 404] on small "94.35%" at bounding box center [1345, 404] width 21 height 7
drag, startPoint x: 1353, startPoint y: 404, endPoint x: 1367, endPoint y: 402, distance: 13.6
click at [1367, 402] on div "94.35% 54,337.41" at bounding box center [1385, 403] width 100 height 15
drag, startPoint x: 1364, startPoint y: 402, endPoint x: 1336, endPoint y: 404, distance: 28.3
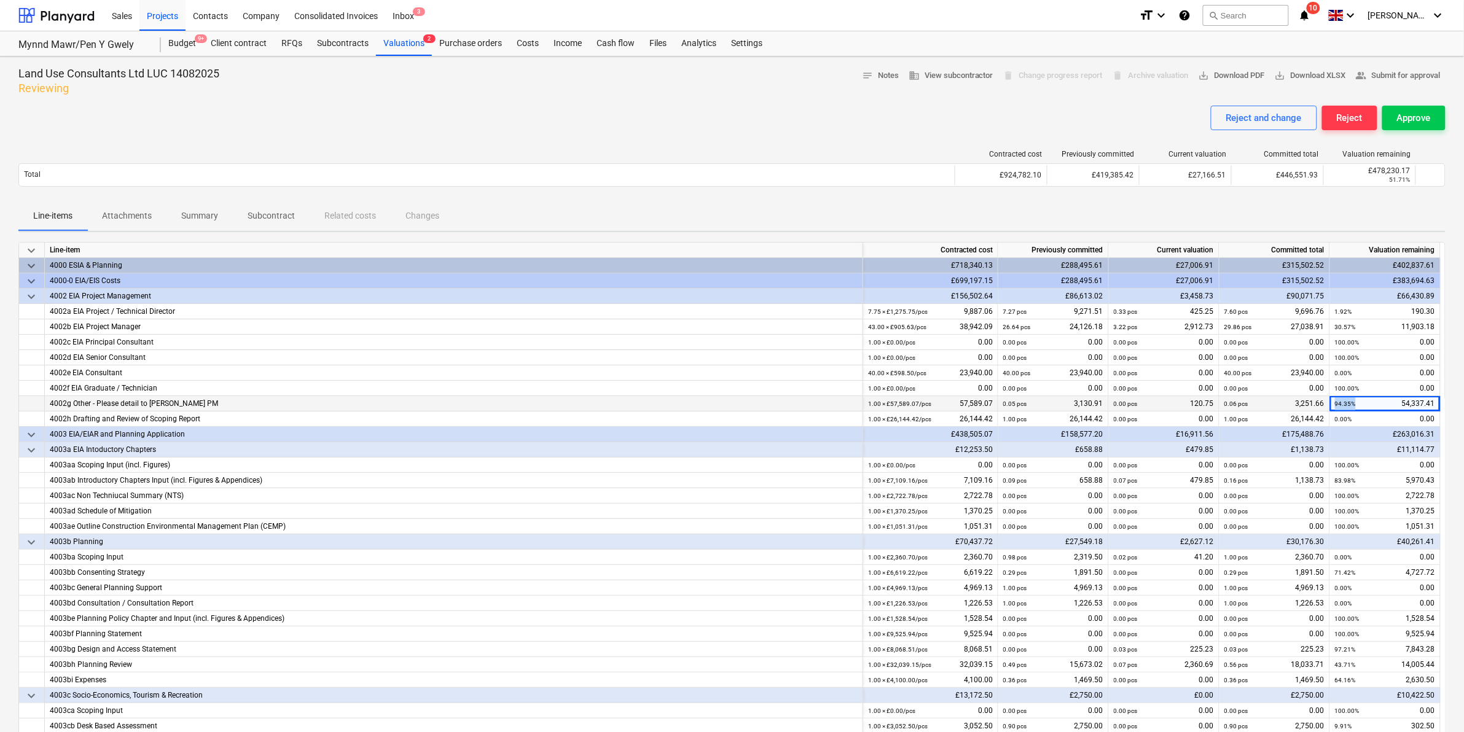
click at [1336, 404] on div "94.35% 54,337.41" at bounding box center [1385, 403] width 100 height 15
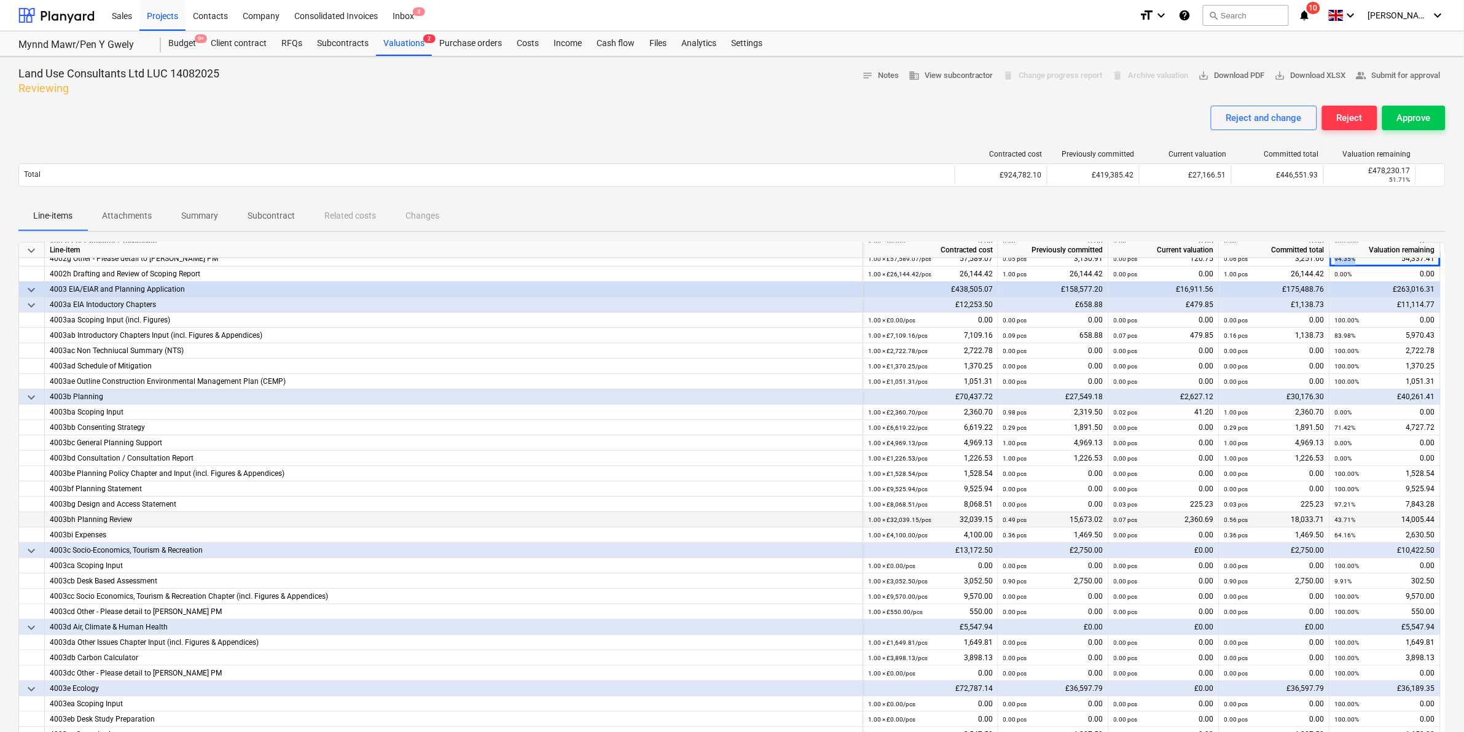
scroll to position [154, 0]
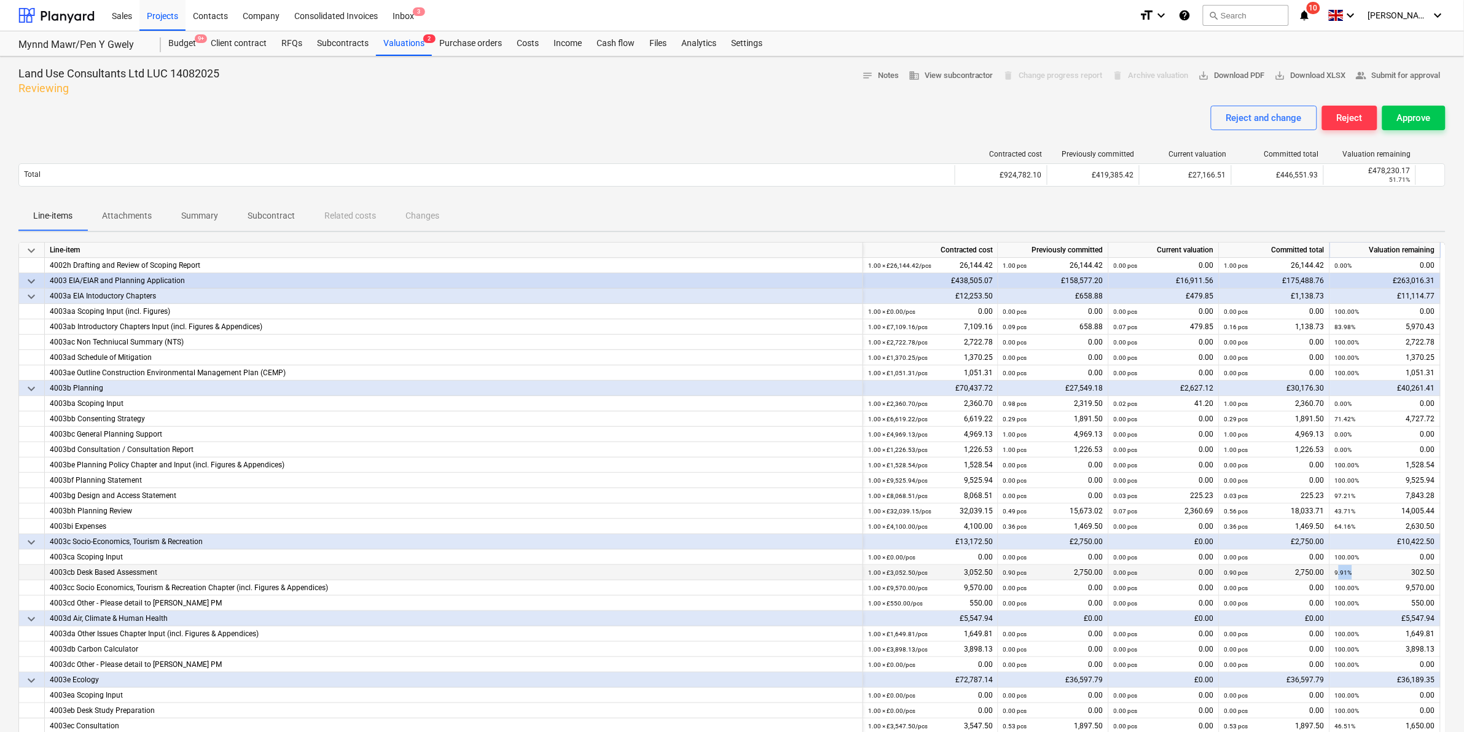
drag, startPoint x: 1359, startPoint y: 569, endPoint x: 1337, endPoint y: 568, distance: 22.1
click at [1337, 568] on div "9.91% 302.50" at bounding box center [1385, 572] width 100 height 15
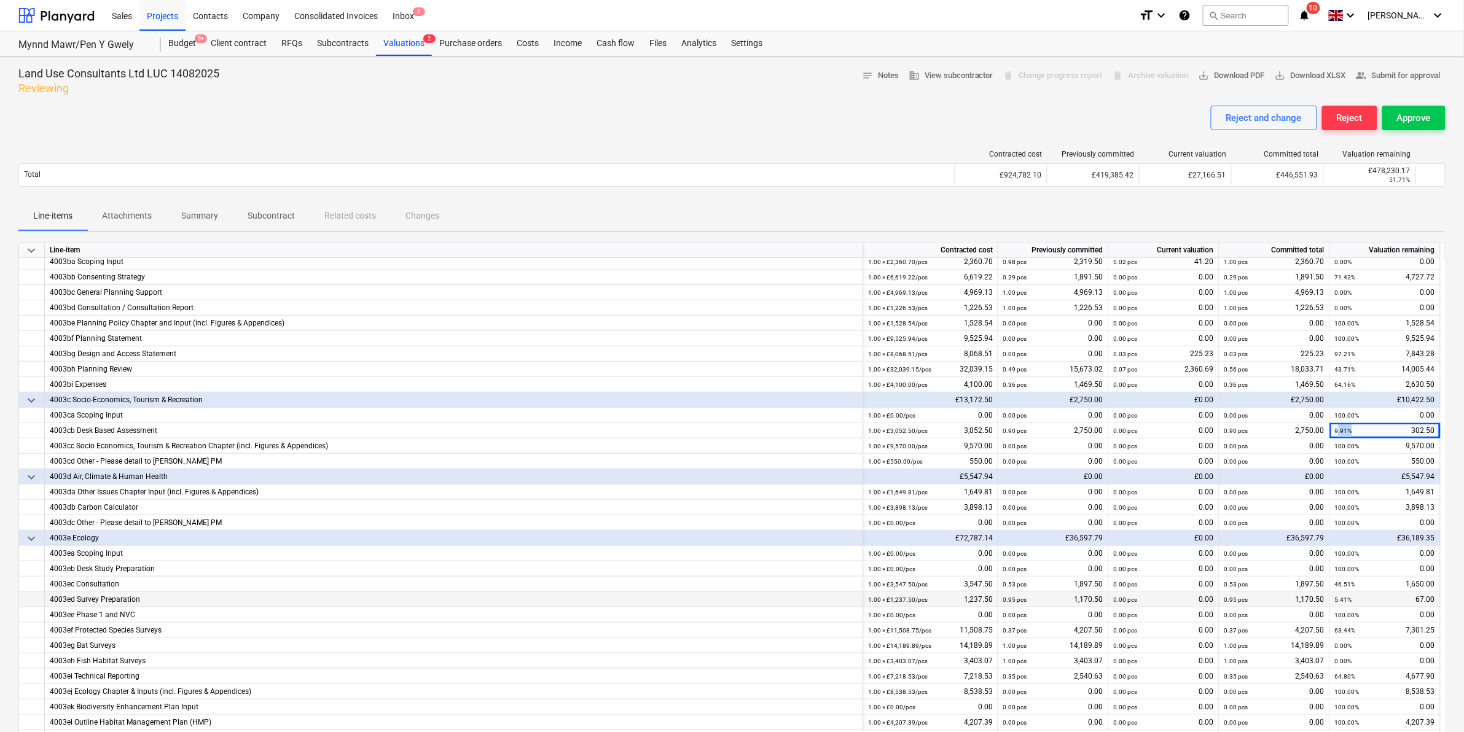
scroll to position [307, 0]
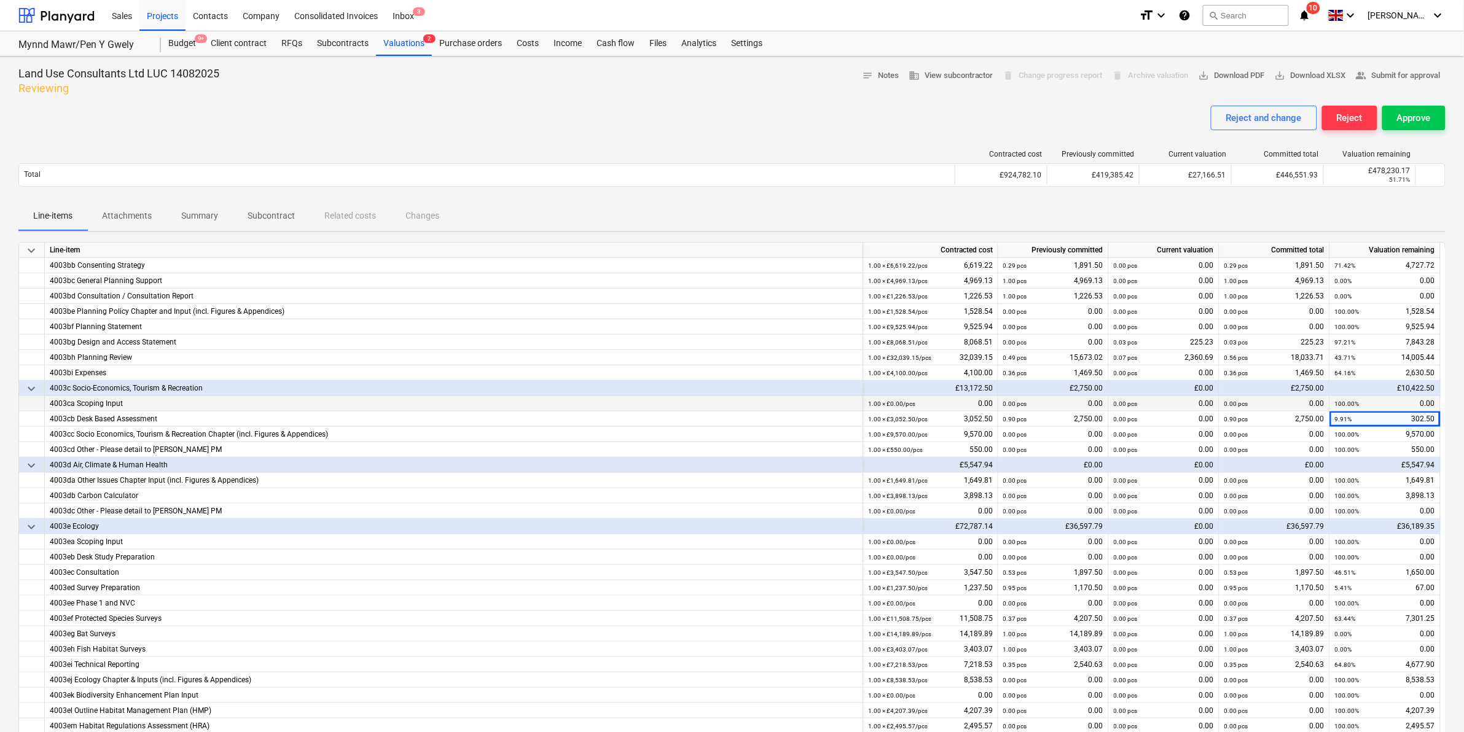
click at [1364, 397] on div "100.00% 0.00" at bounding box center [1385, 403] width 100 height 15
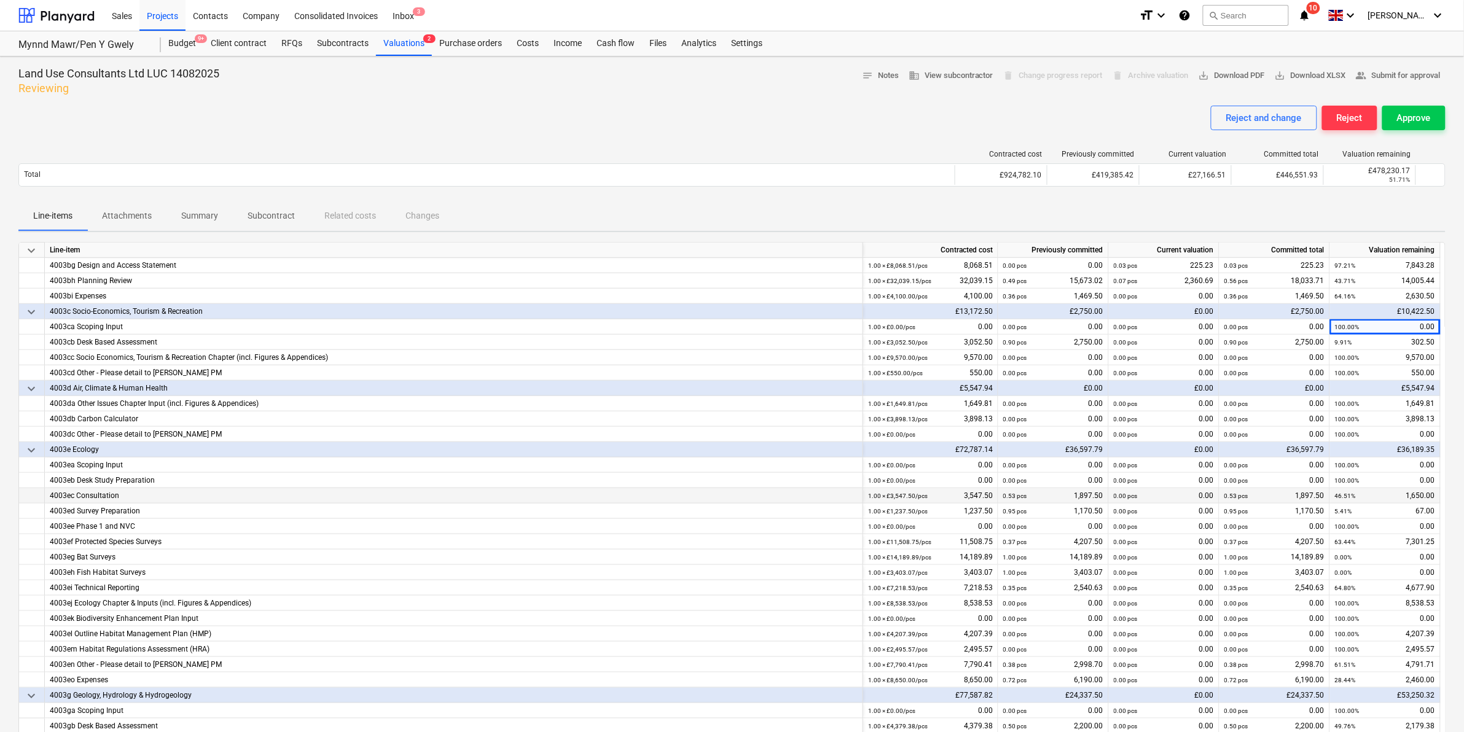
click at [1365, 493] on div "46.51% 1,650.00" at bounding box center [1385, 495] width 100 height 15
click at [1353, 507] on div "5.41% 67.00" at bounding box center [1385, 511] width 100 height 15
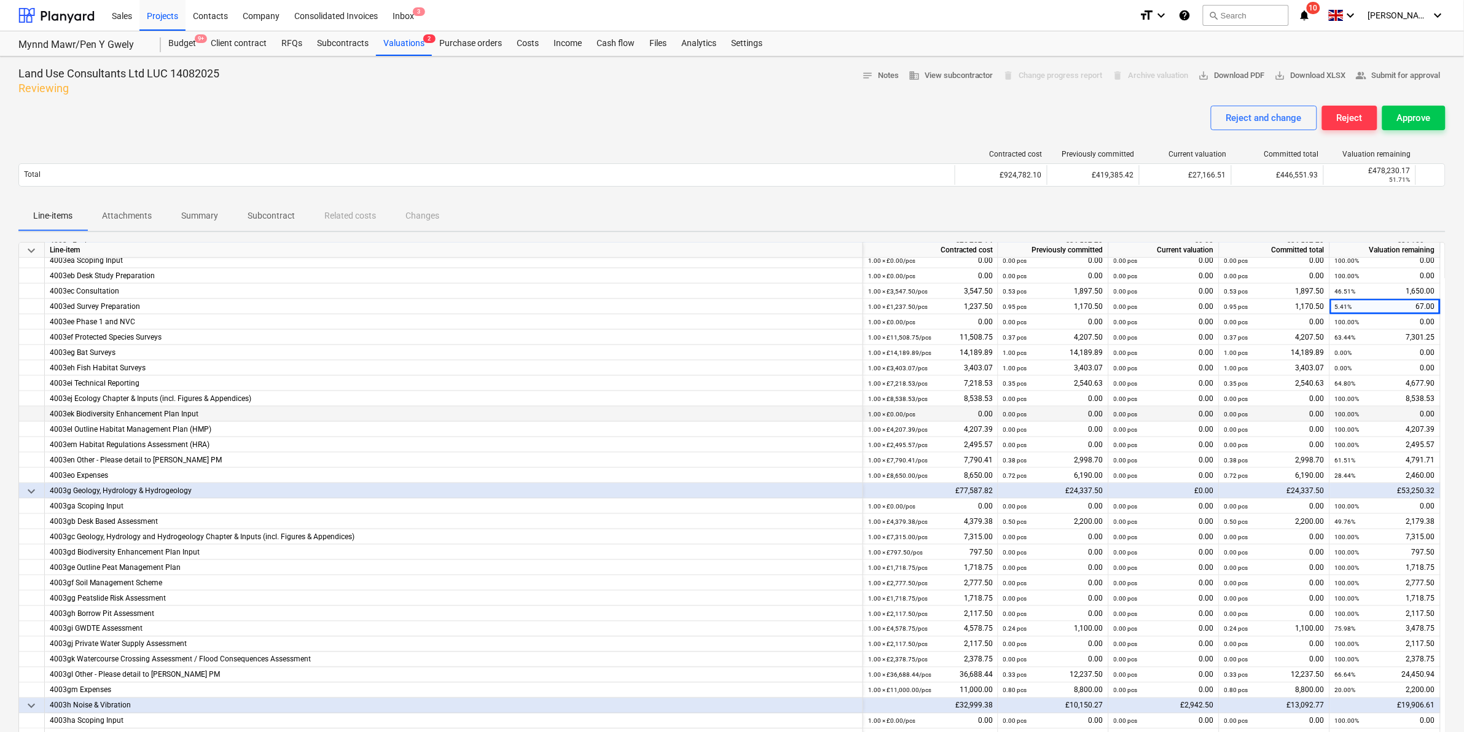
scroll to position [614, 0]
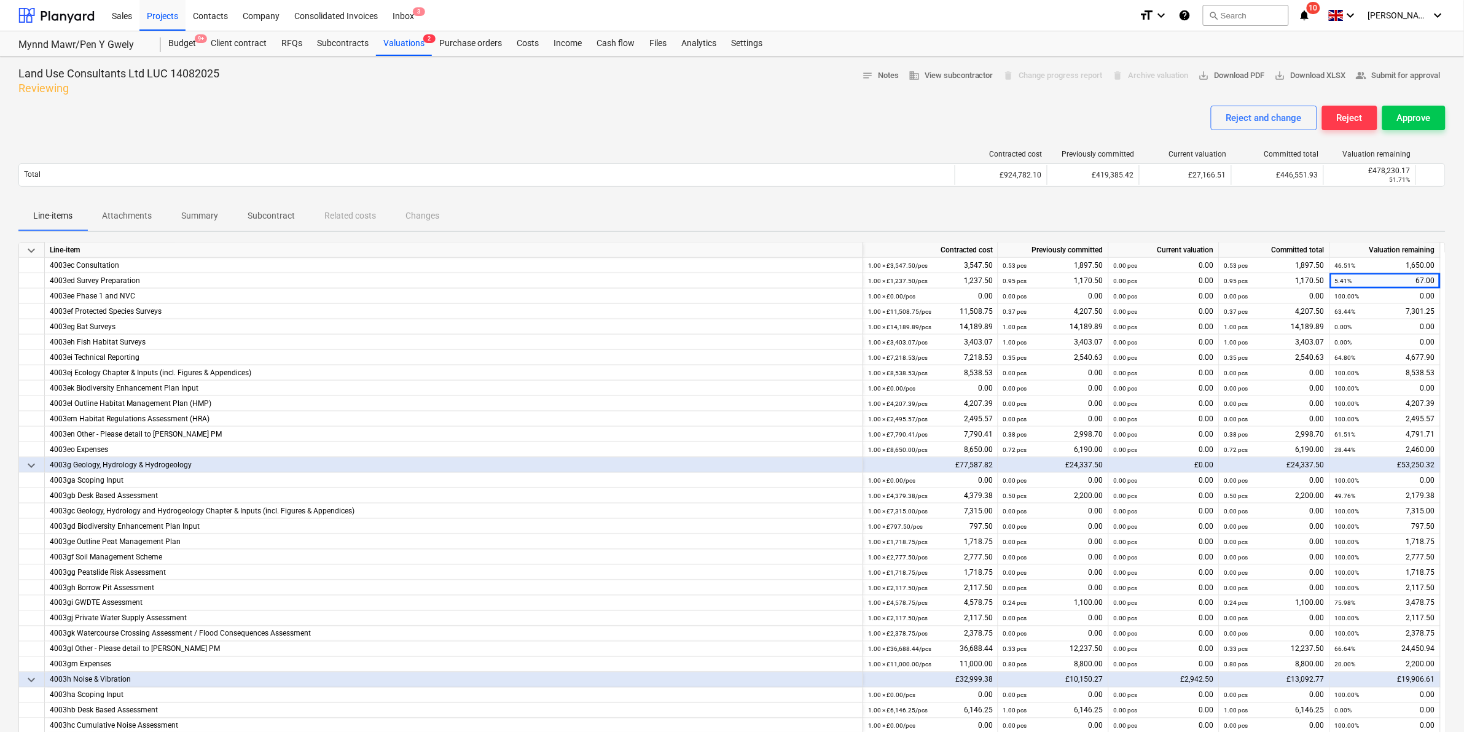
click at [1272, 463] on div "£24,337.50" at bounding box center [1274, 465] width 111 height 15
click at [1396, 453] on div "28.44% 2,460.00" at bounding box center [1385, 449] width 100 height 15
click at [1384, 458] on div "keyboard_arrow_down Line-item Contracted cost Previously committed Current valu…" at bounding box center [731, 498] width 1427 height 512
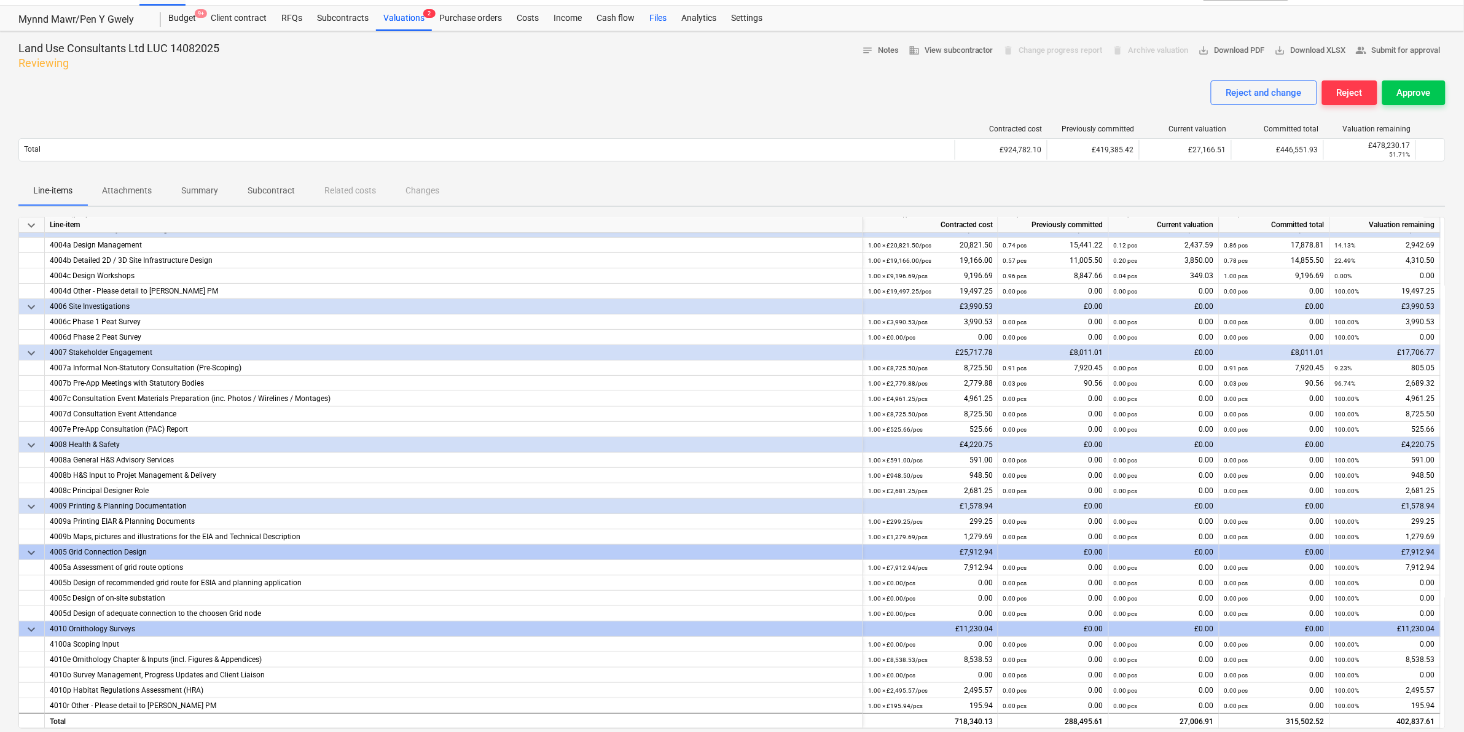
scroll to position [0, 0]
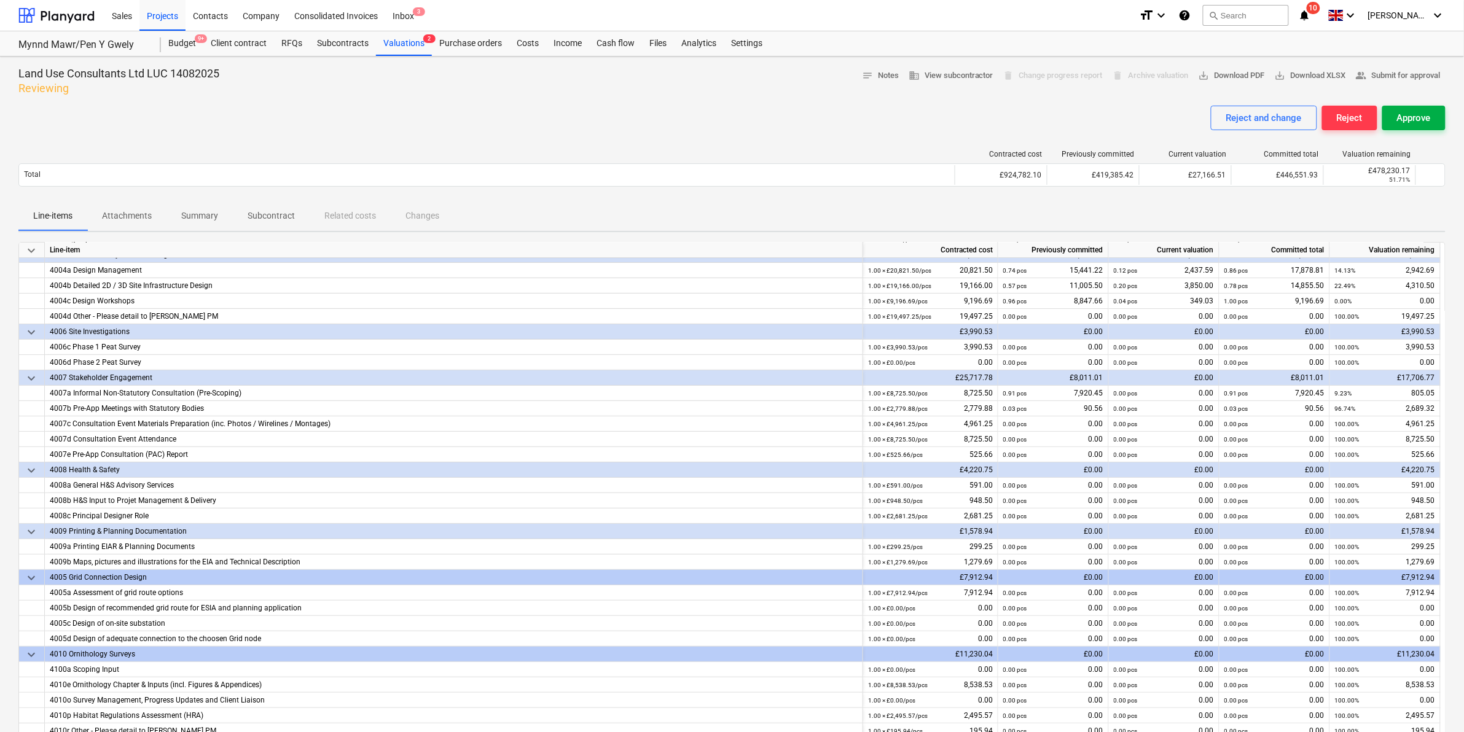
click at [1423, 117] on div "Approve" at bounding box center [1414, 118] width 34 height 16
click at [1401, 121] on div "Approve" at bounding box center [1414, 118] width 34 height 16
click at [1131, 14] on div at bounding box center [1139, 19] width 25 height 25
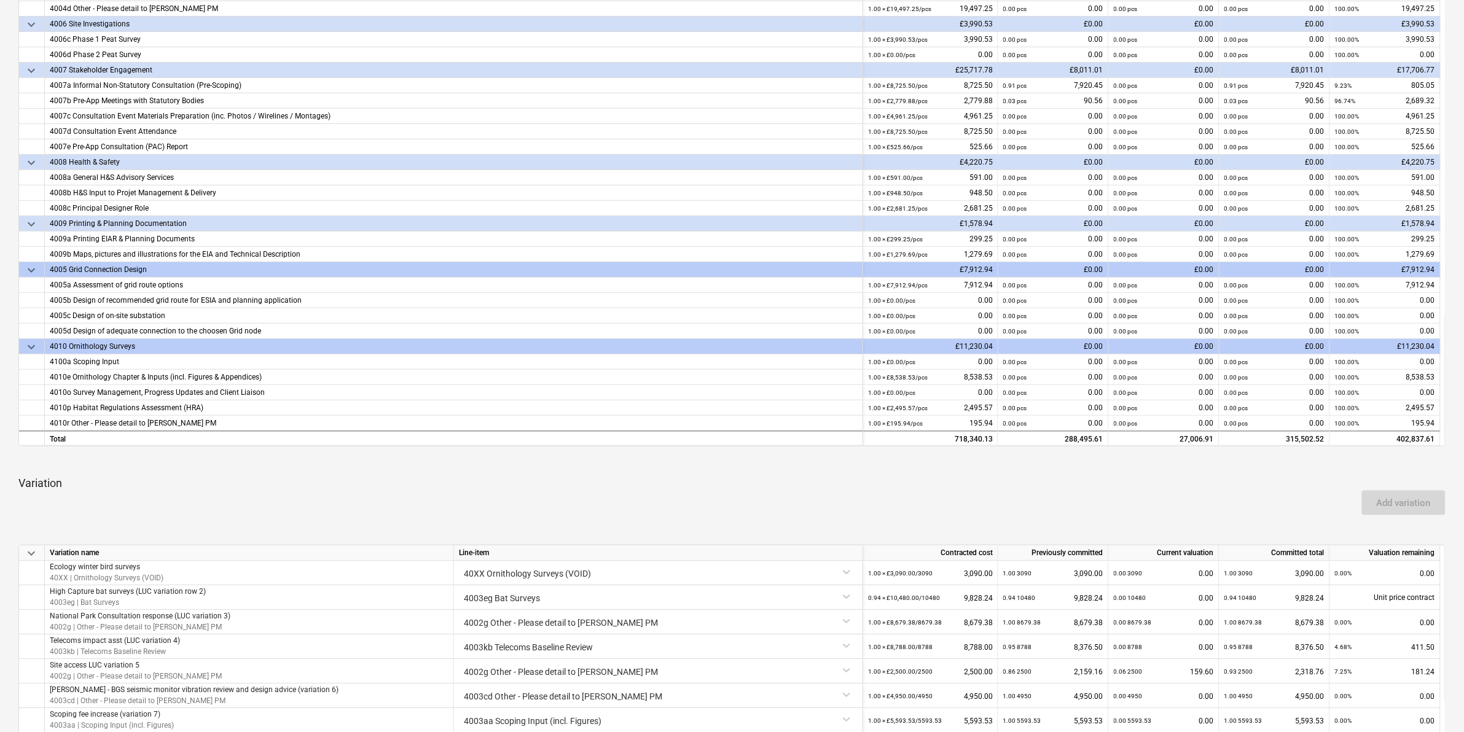
scroll to position [768, 0]
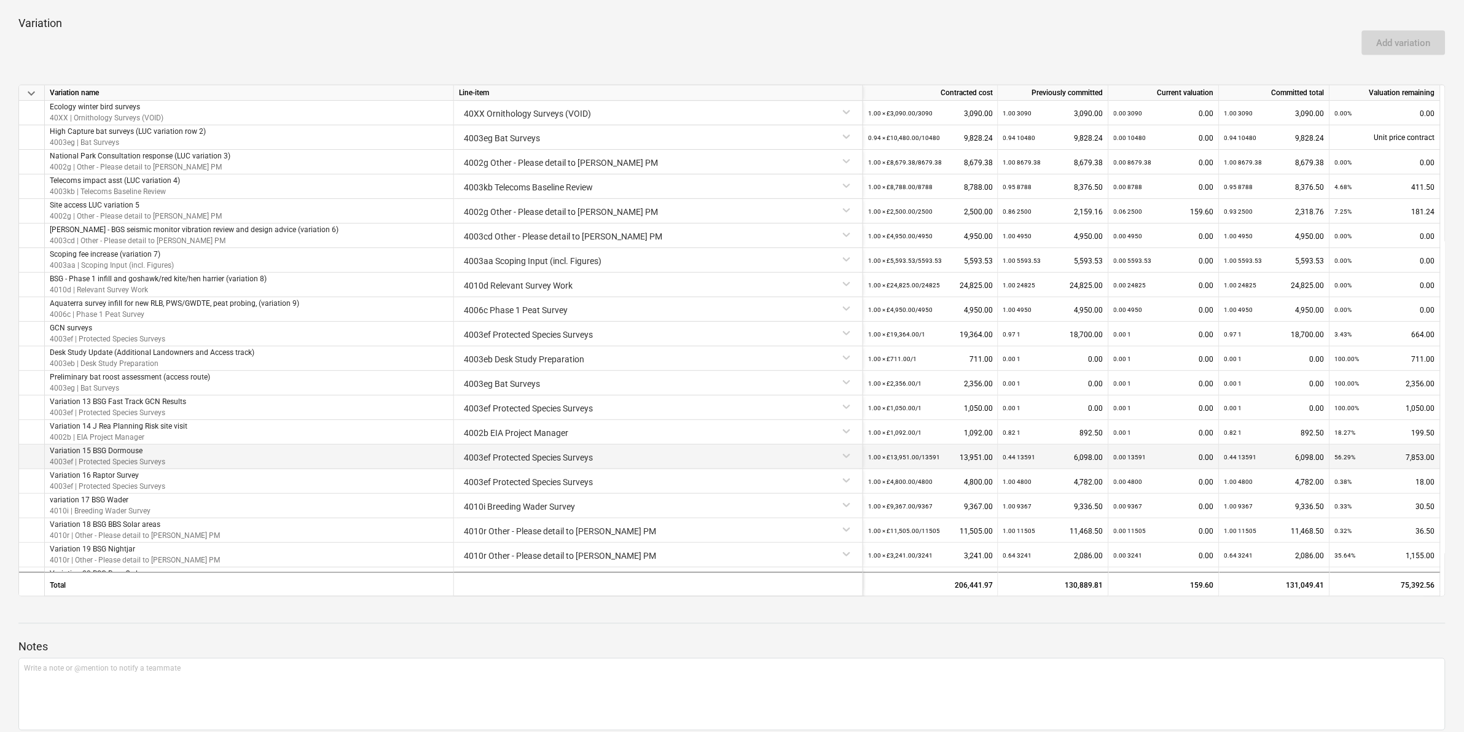
drag, startPoint x: 766, startPoint y: 474, endPoint x: 823, endPoint y: 459, distance: 59.0
click at [775, 474] on div "4003ef Protected Species Surveys" at bounding box center [658, 479] width 399 height 21
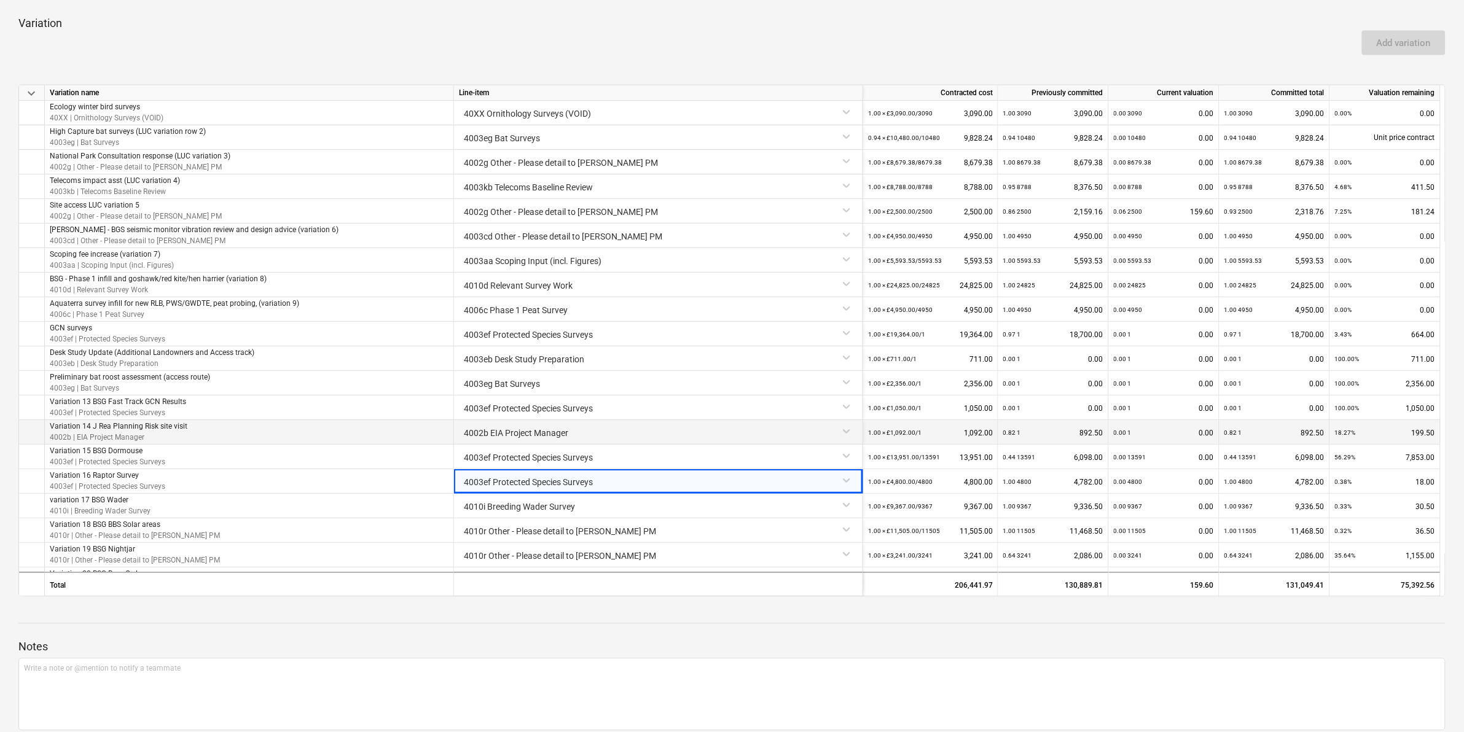
click at [840, 429] on div "4002b EIA Project Manager" at bounding box center [658, 430] width 399 height 21
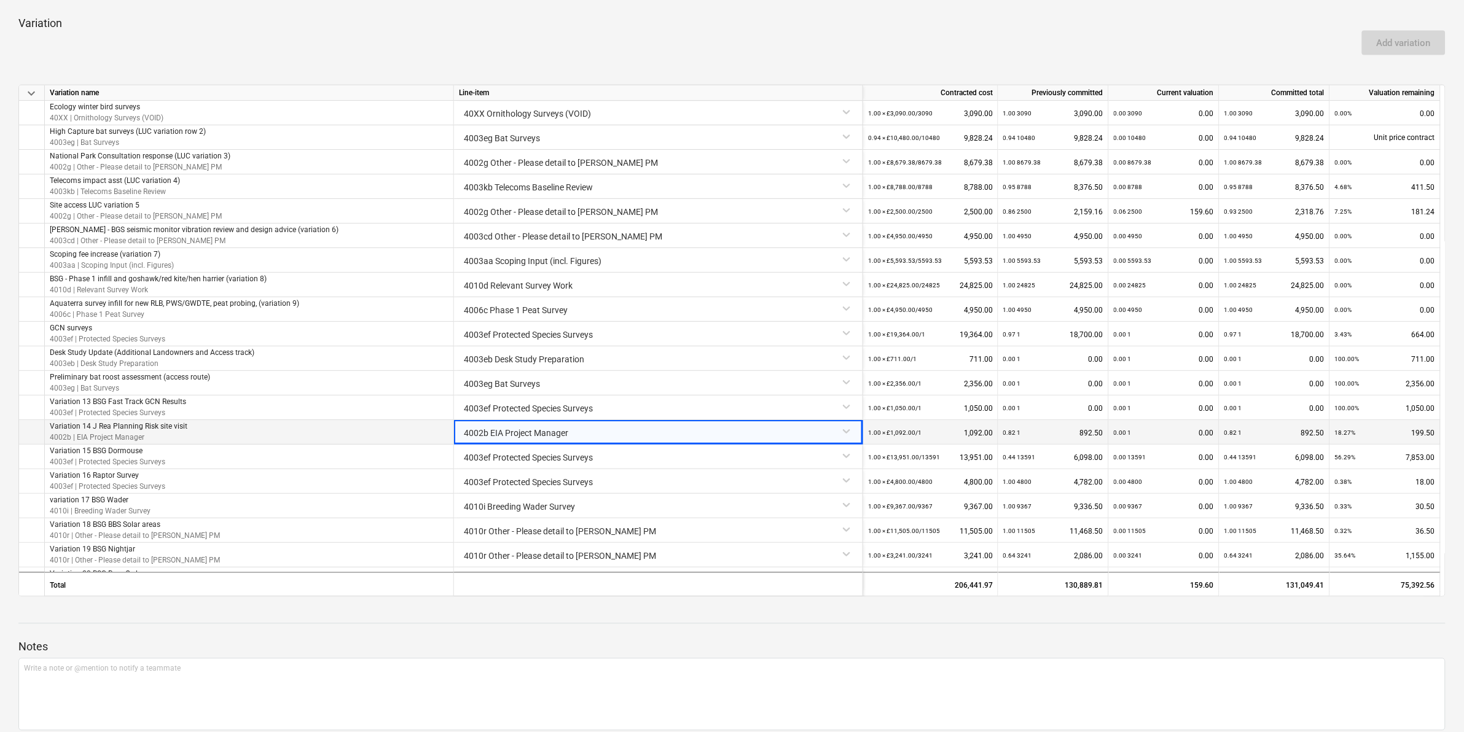
drag, startPoint x: 846, startPoint y: 433, endPoint x: 811, endPoint y: 433, distance: 35.0
click at [837, 433] on div "4002b EIA Project Manager" at bounding box center [658, 430] width 399 height 21
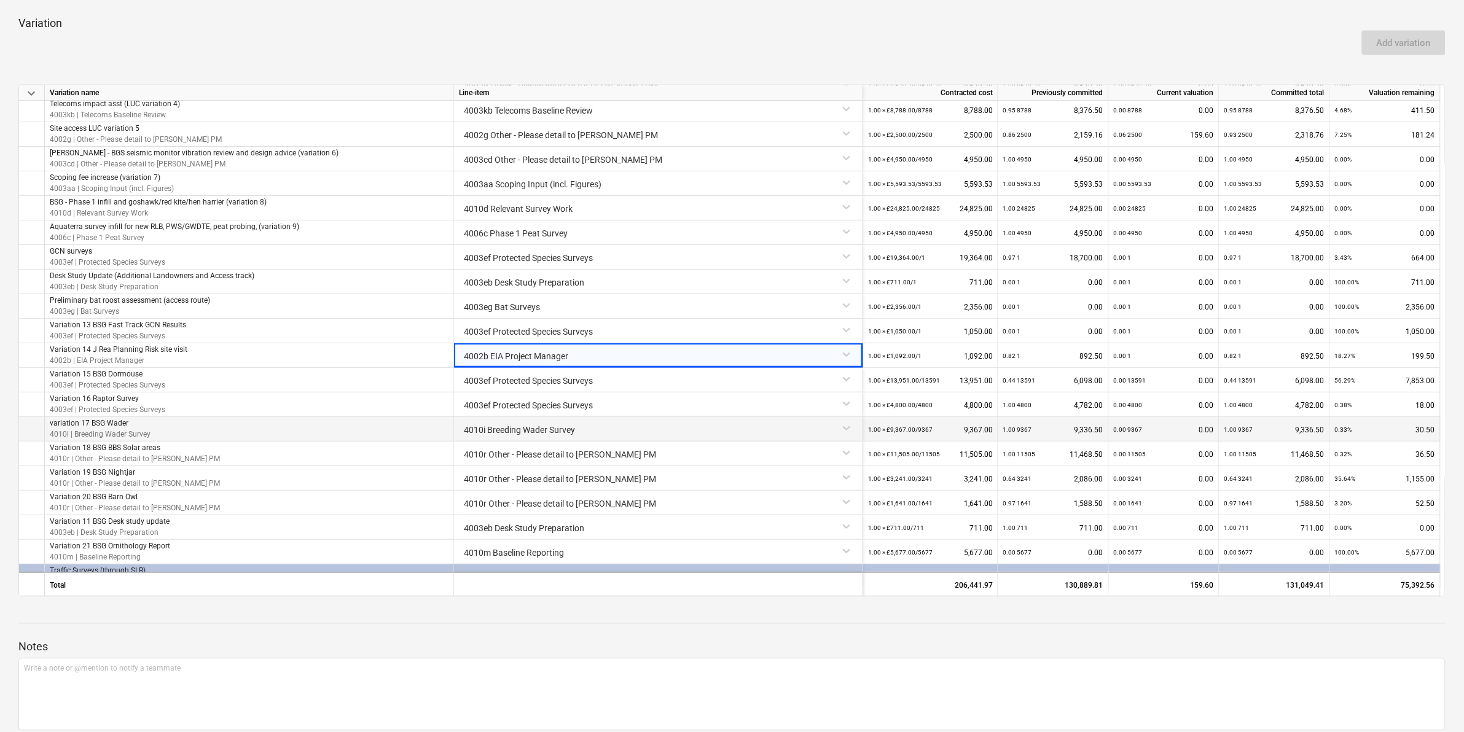
scroll to position [154, 0]
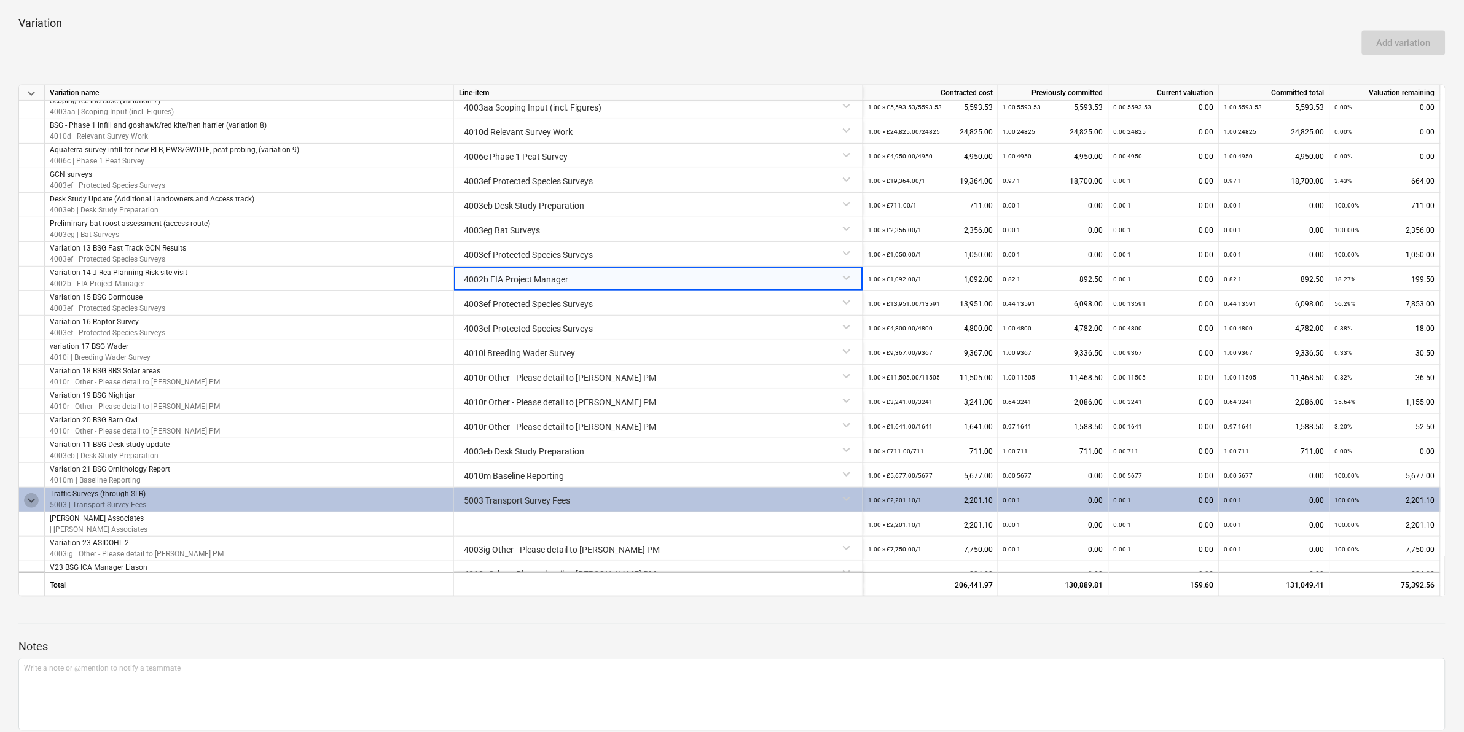
click at [28, 498] on span "keyboard_arrow_down" at bounding box center [31, 500] width 15 height 15
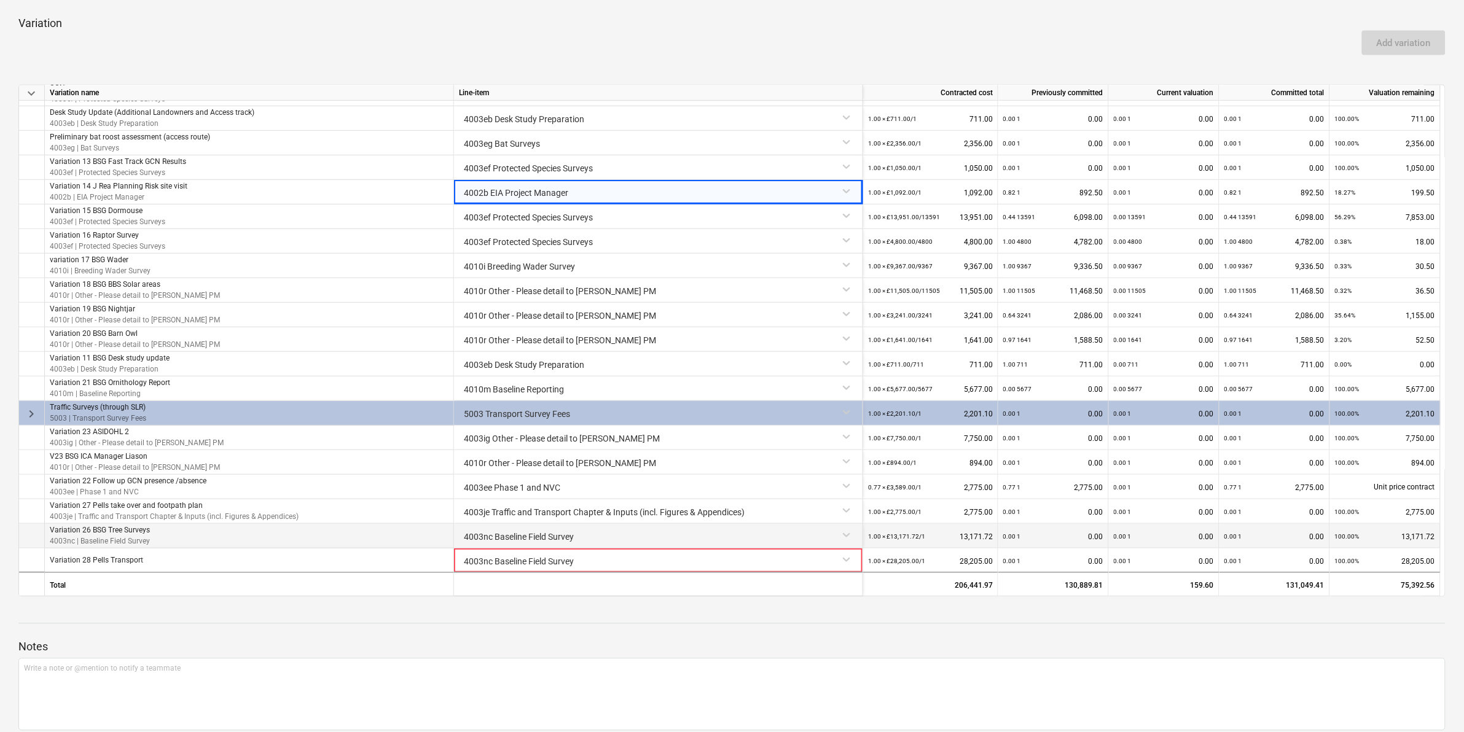
scroll to position [241, 0]
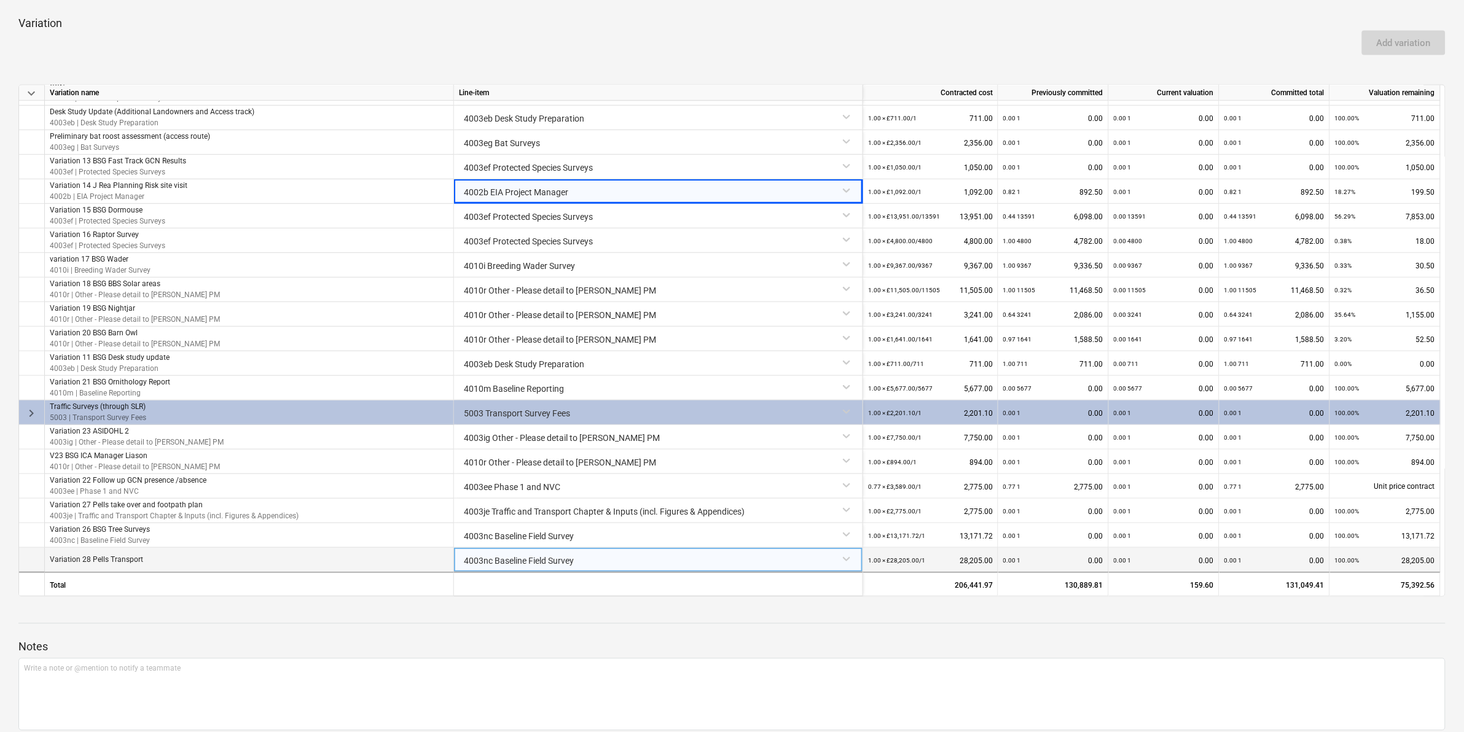
click at [541, 558] on div "4003nc Baseline Field Survey" at bounding box center [658, 558] width 399 height 21
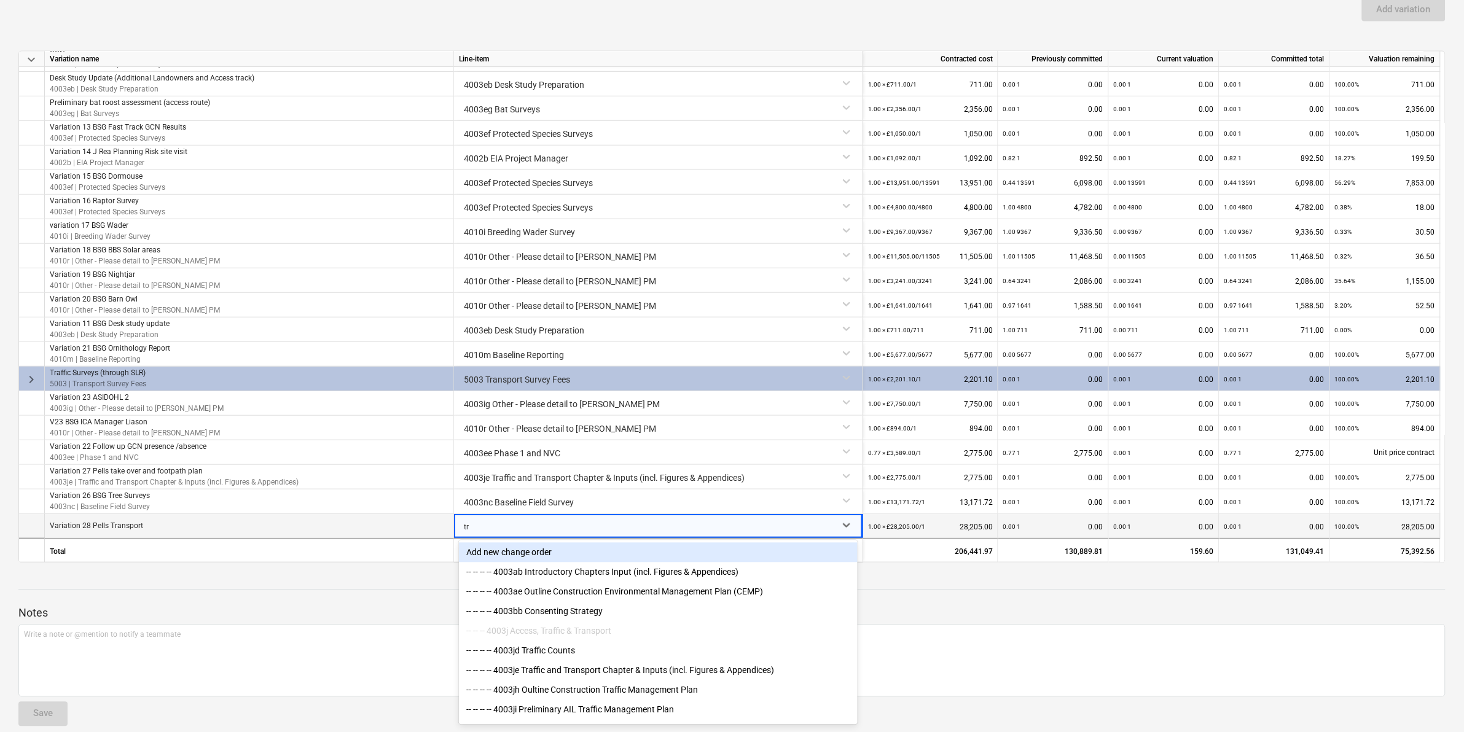
type input "tra"
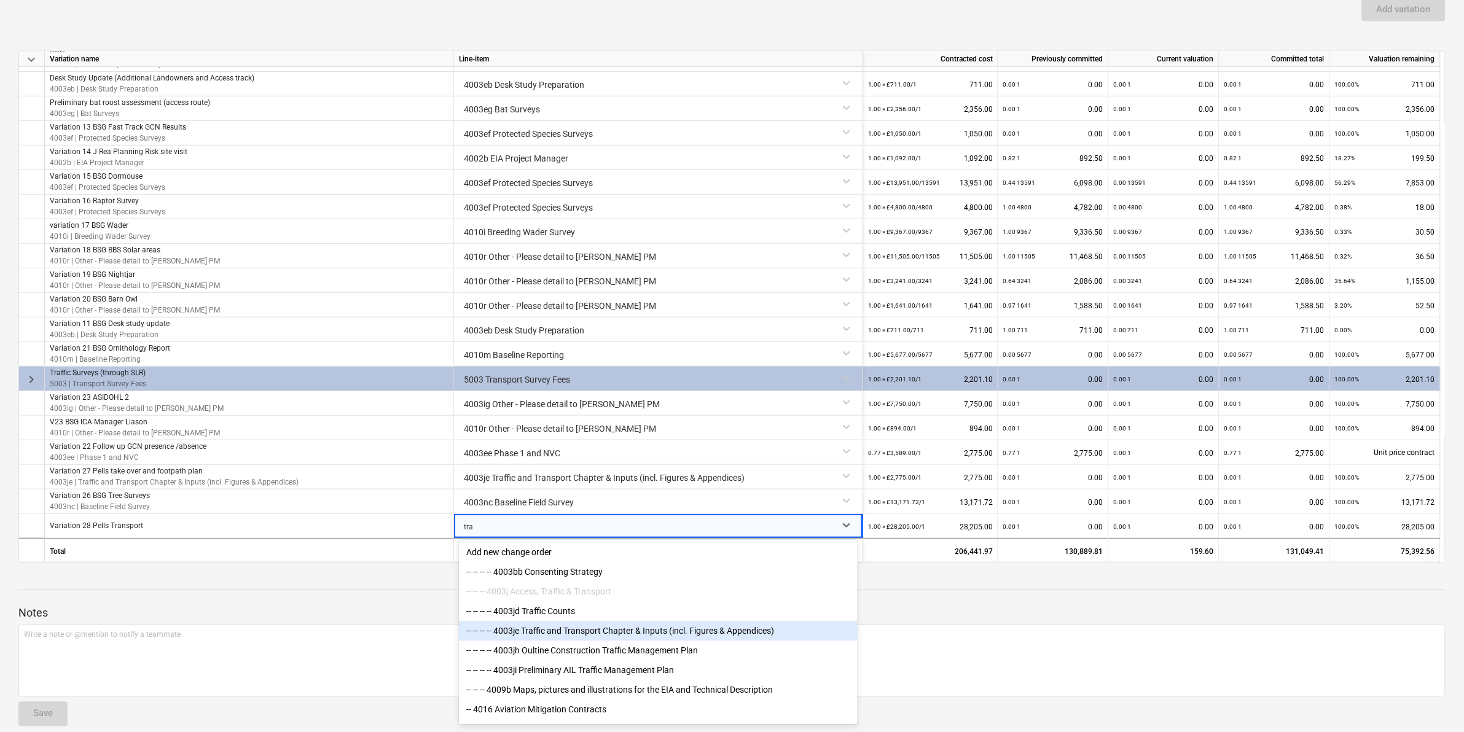
click at [676, 641] on div "-- -- -- -- 4003je Traffic and Transport Chapter & Inputs (incl. Figures & Appe…" at bounding box center [658, 632] width 399 height 20
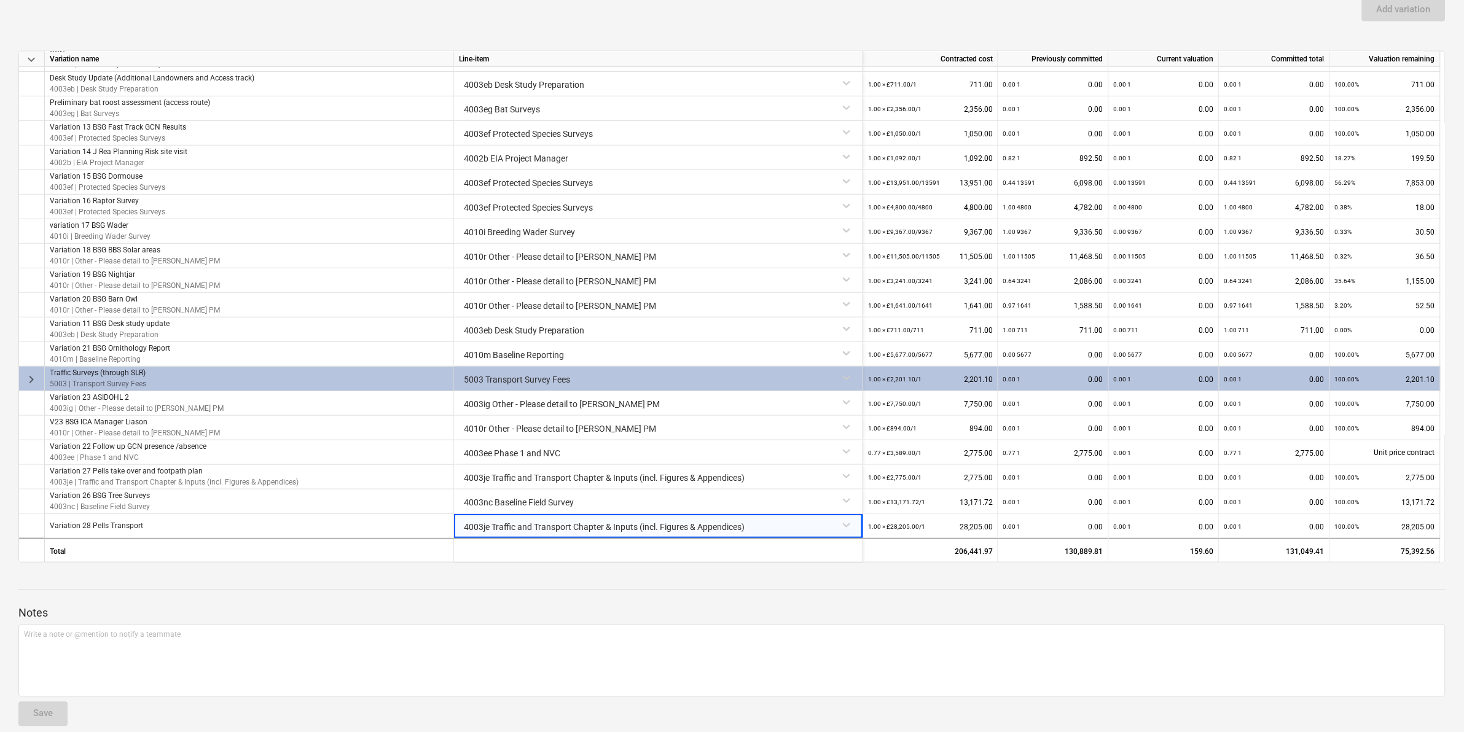
drag, startPoint x: 780, startPoint y: 596, endPoint x: 803, endPoint y: 596, distance: 22.7
click at [781, 596] on div at bounding box center [731, 601] width 1427 height 10
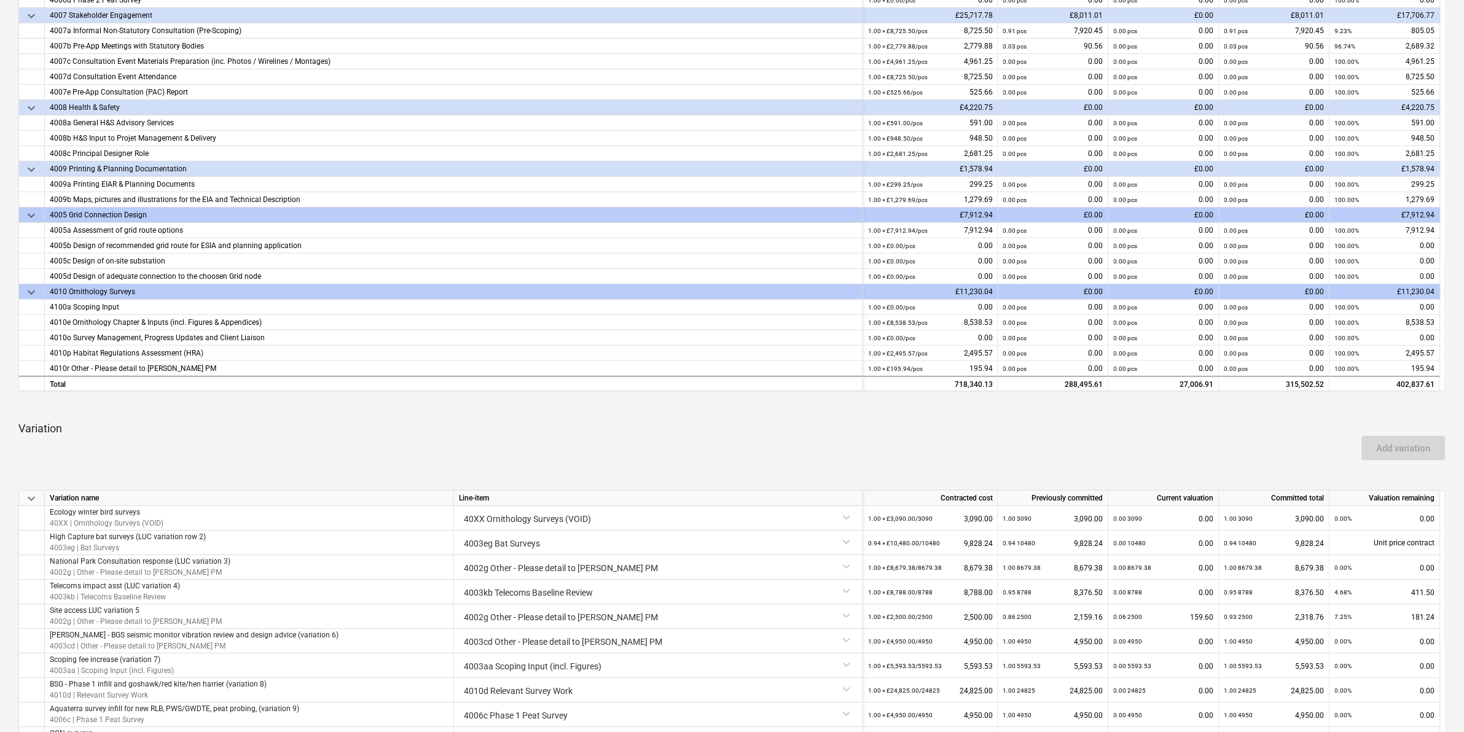
scroll to position [34, 0]
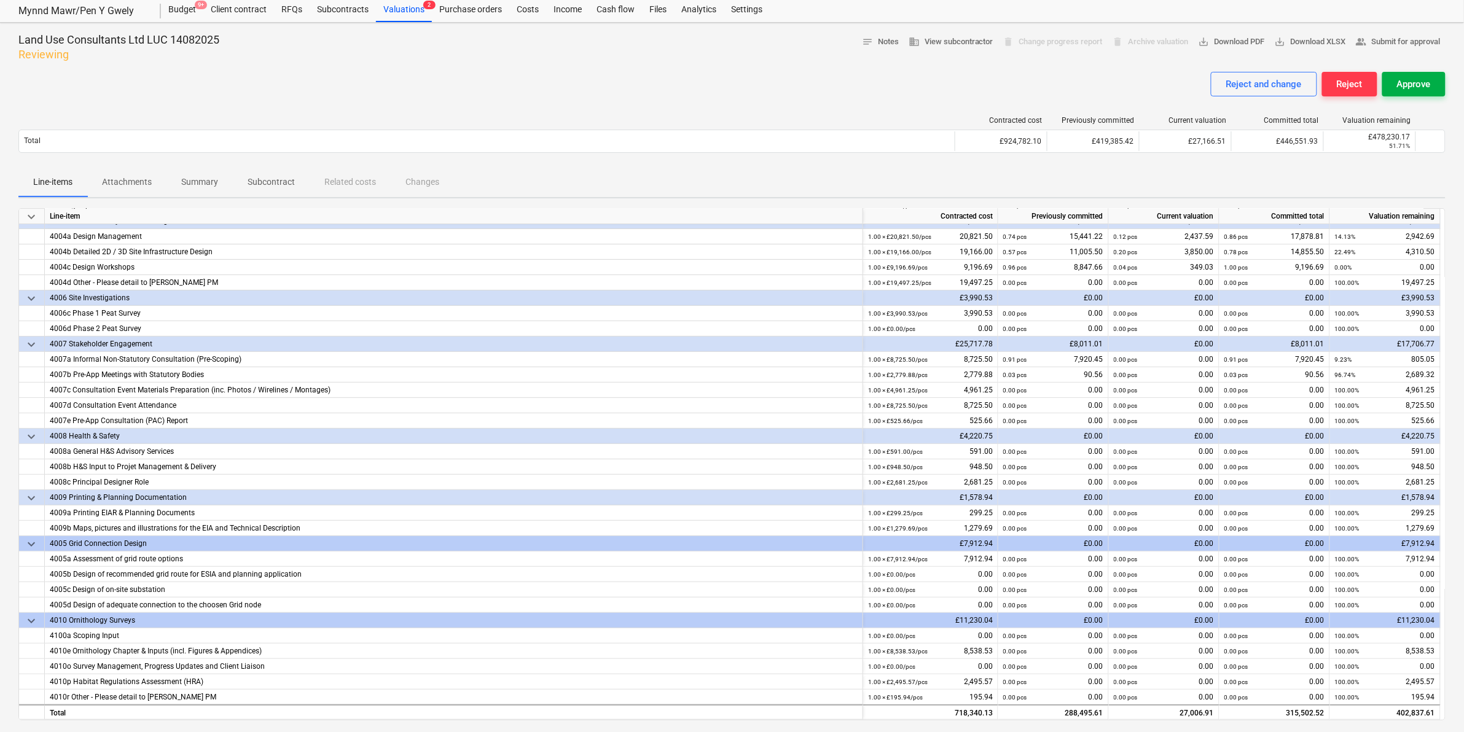
click at [1414, 86] on div "Approve" at bounding box center [1414, 84] width 34 height 16
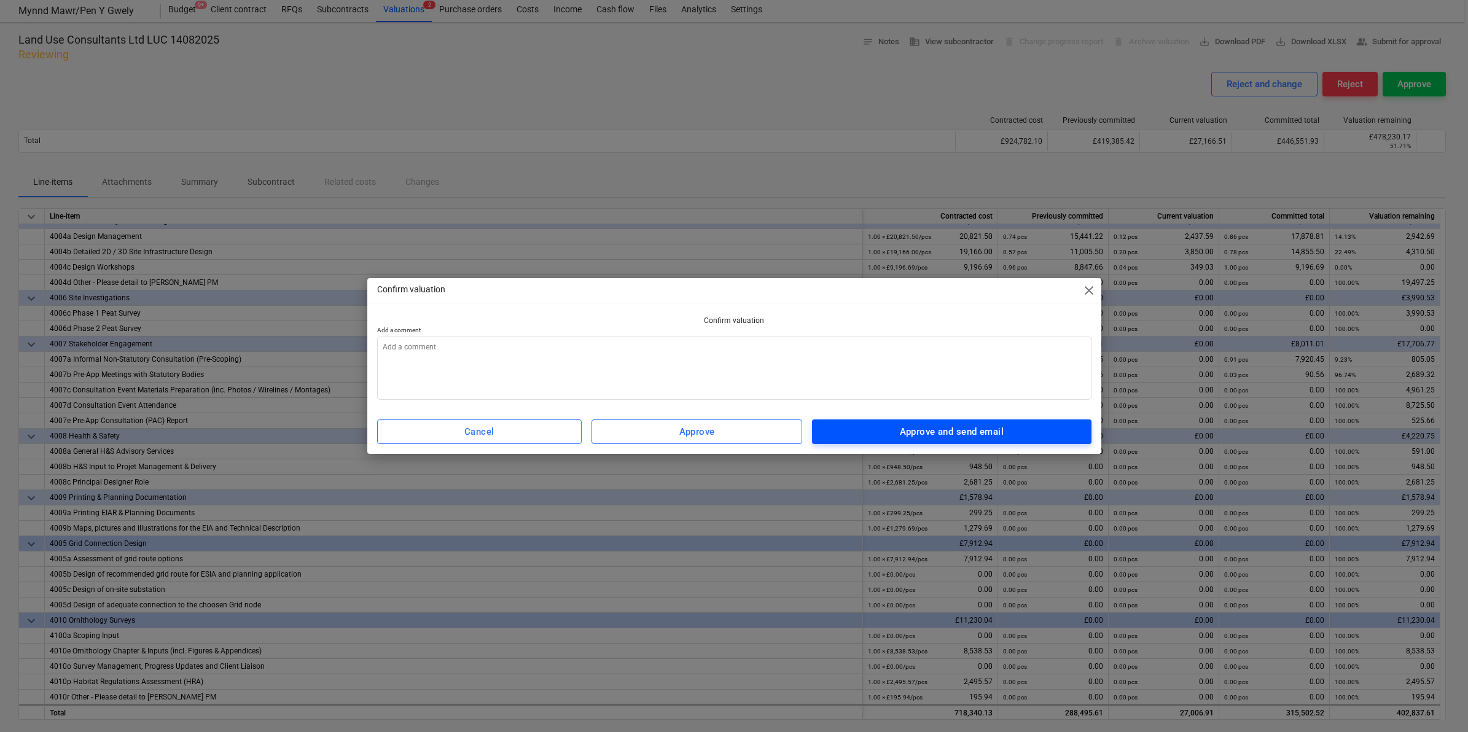
click at [874, 431] on span "Approve and send email" at bounding box center [952, 432] width 252 height 16
type textarea "x"
